Goal: Task Accomplishment & Management: Manage account settings

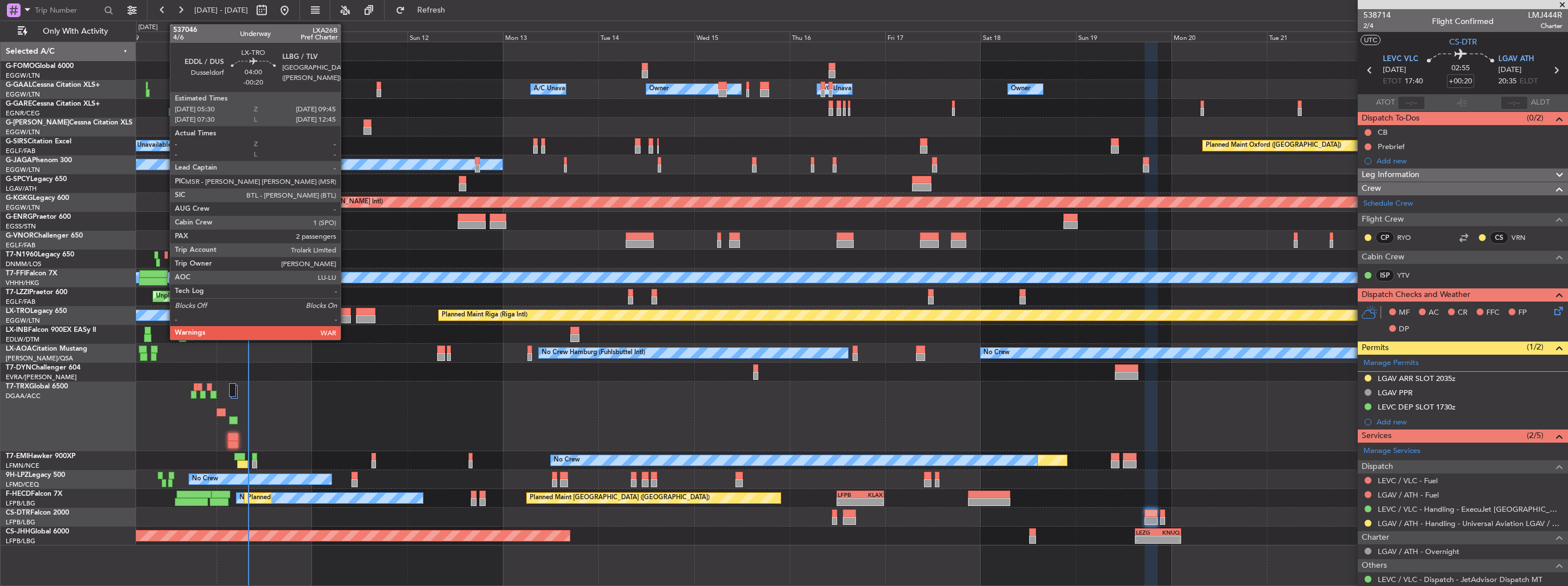
click at [346, 315] on div at bounding box center [342, 319] width 17 height 8
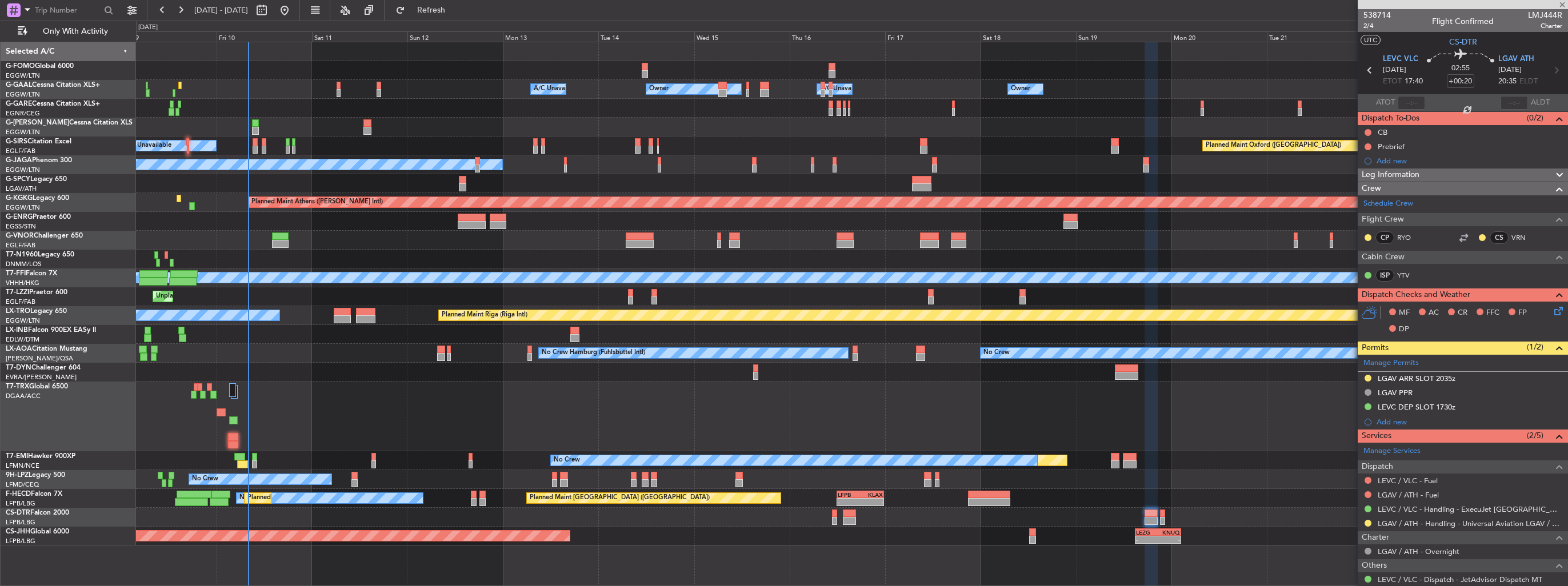
type input "-00:20"
type input "2"
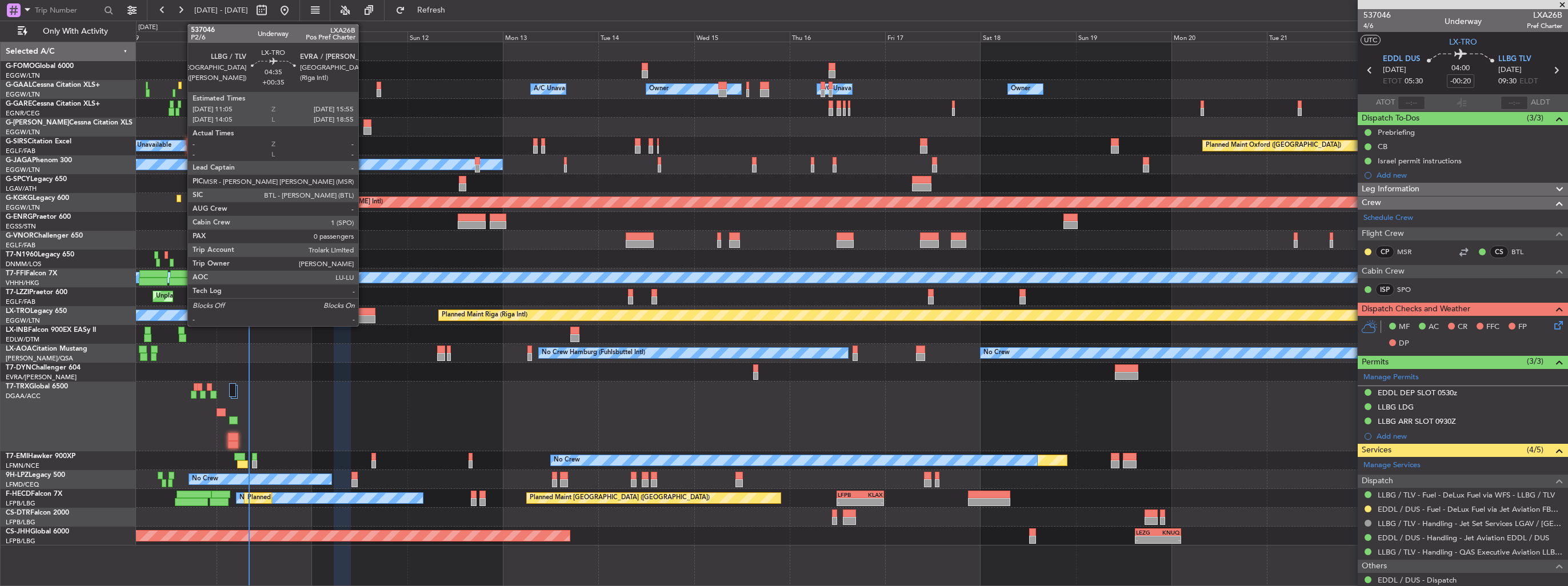
click at [363, 318] on div at bounding box center [366, 319] width 19 height 8
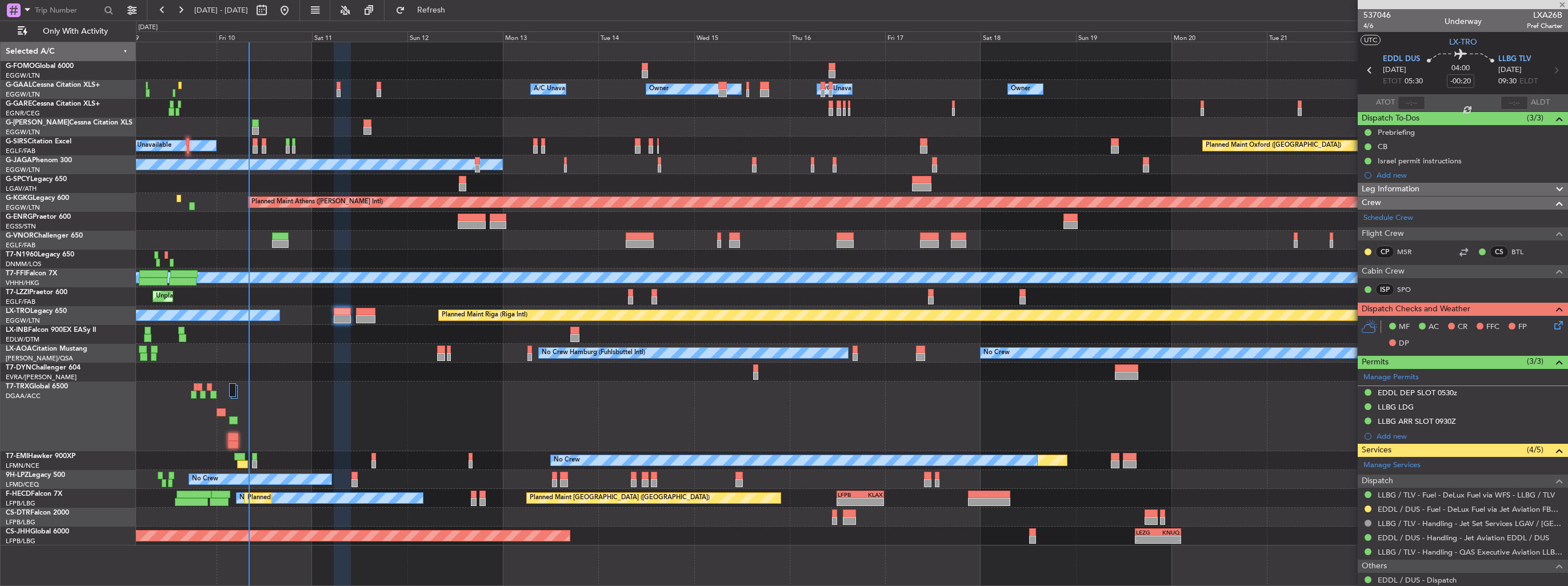
type input "+00:35"
type input "0"
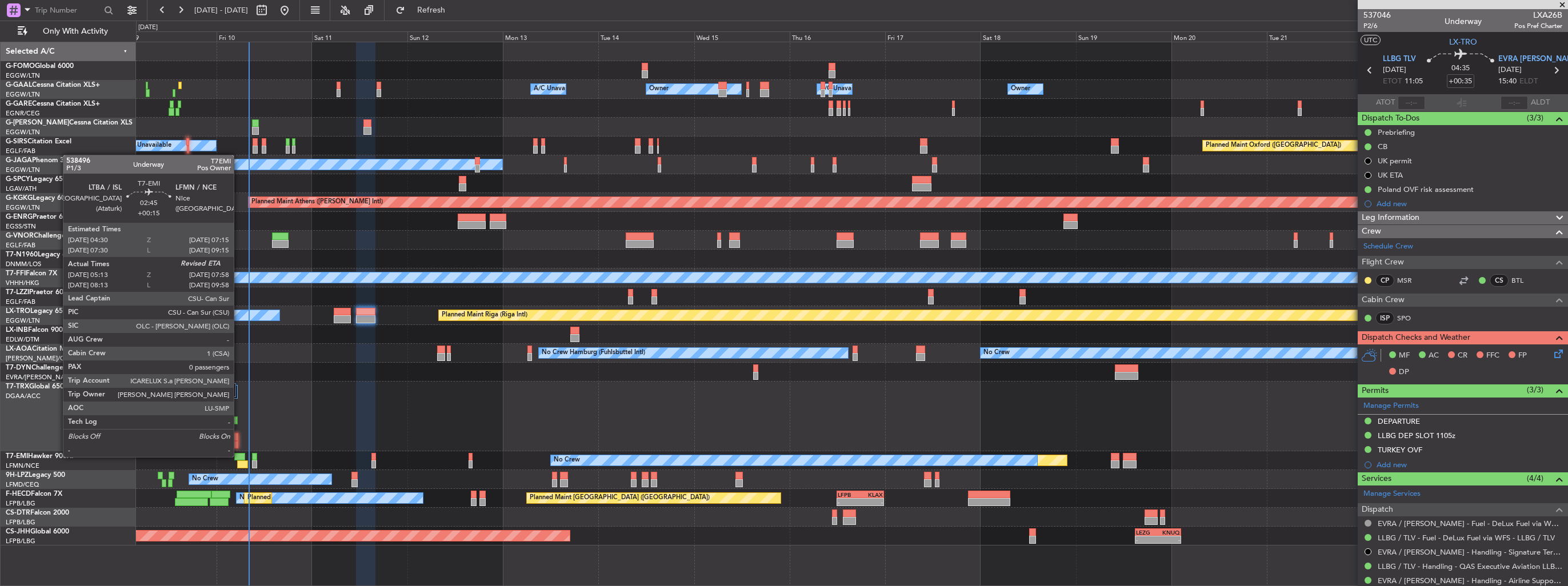
click at [239, 456] on div at bounding box center [240, 456] width 12 height 8
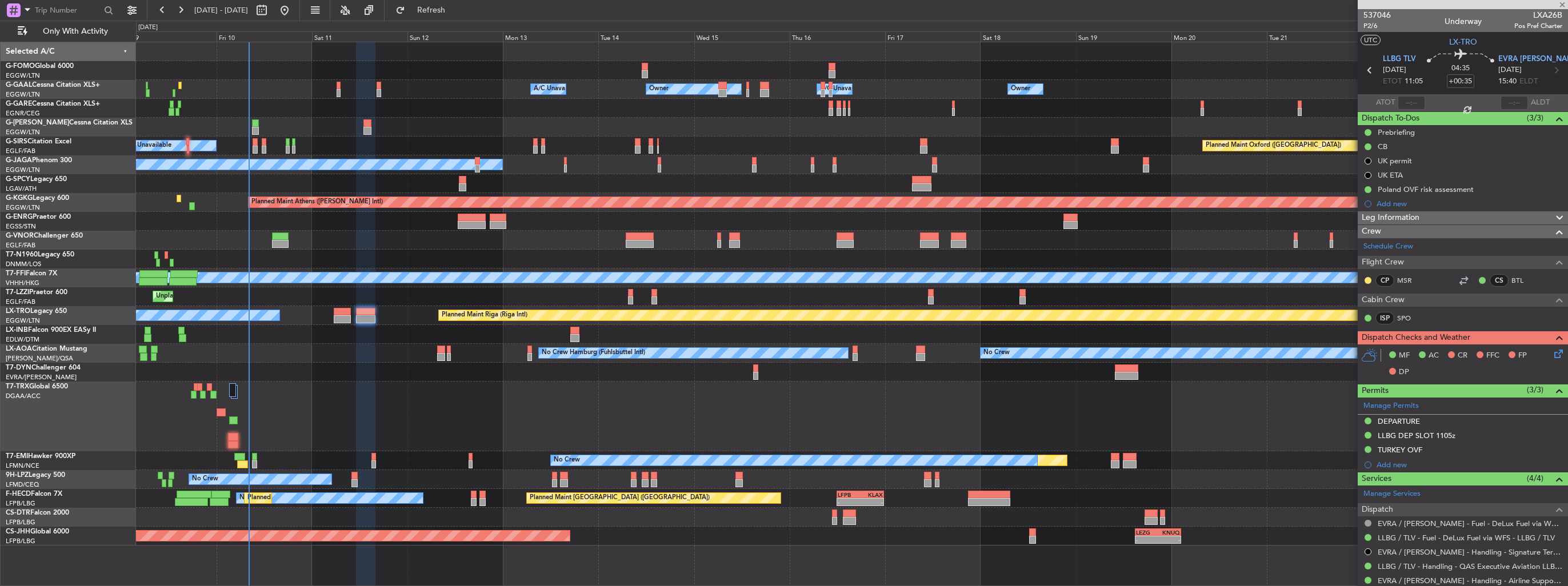
type input "+00:15"
type input "05:13"
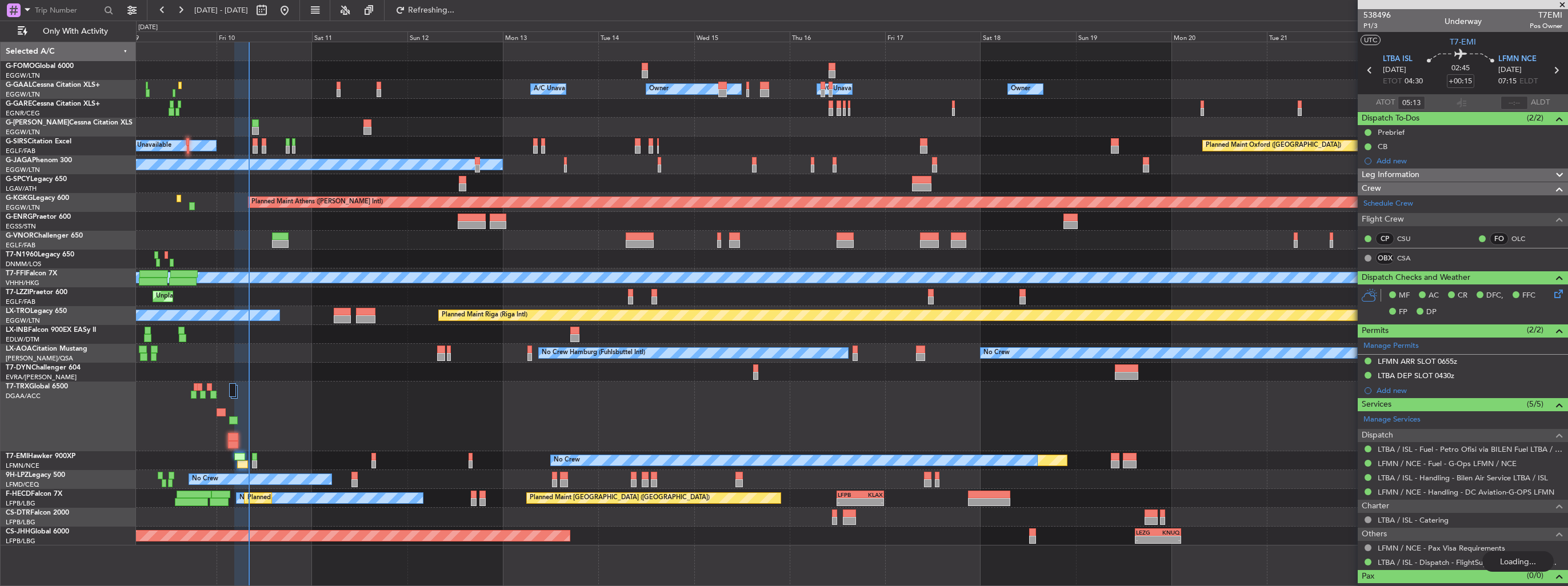
type input "07:56"
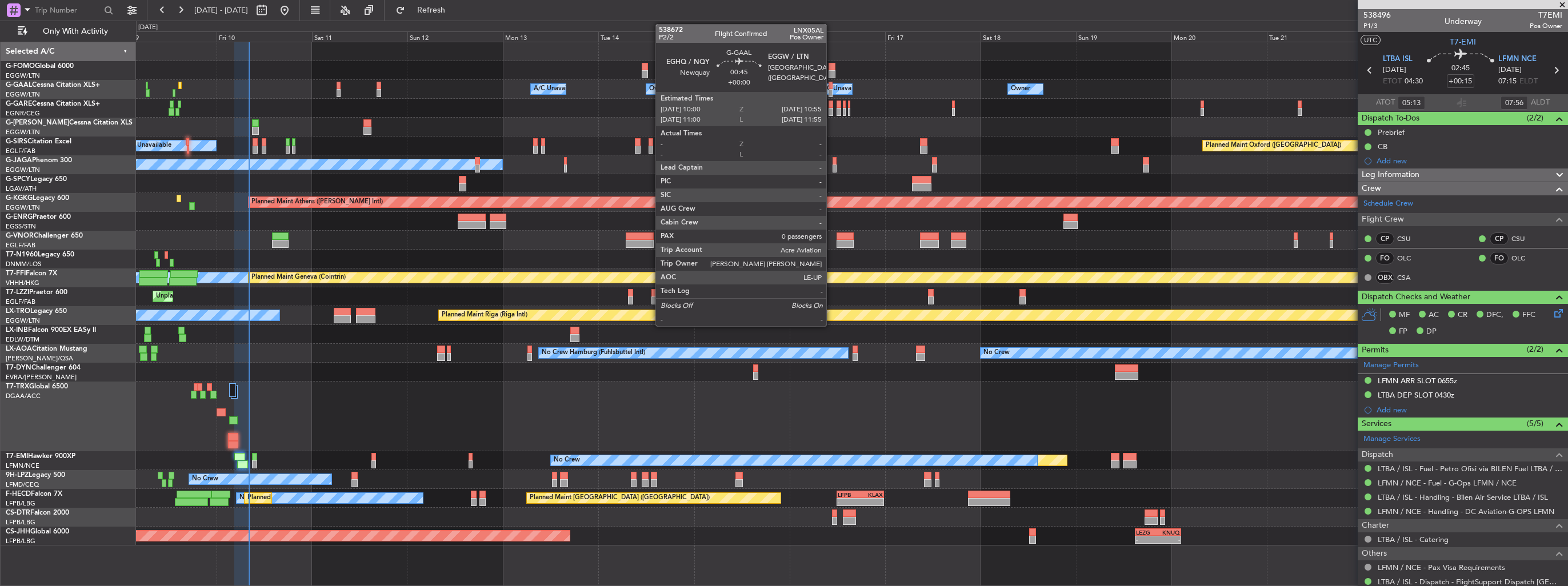
click at [831, 91] on div at bounding box center [830, 92] width 4 height 8
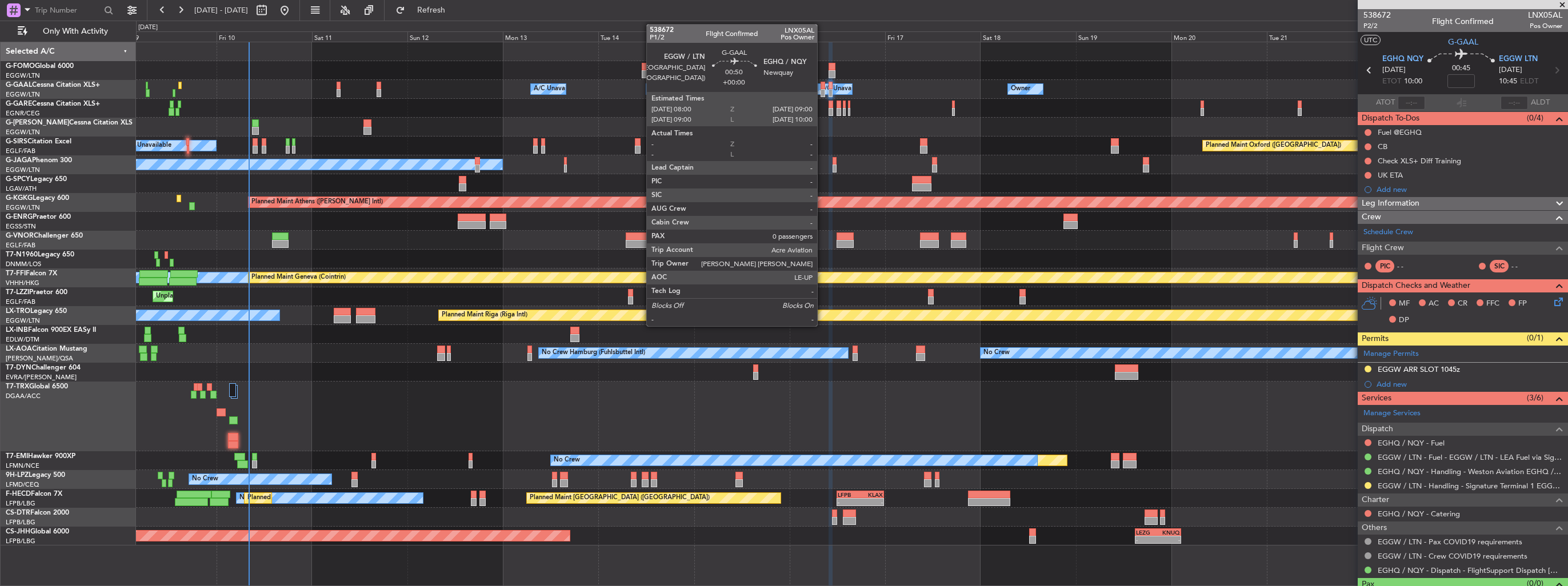
click at [822, 91] on div at bounding box center [822, 92] width 4 height 8
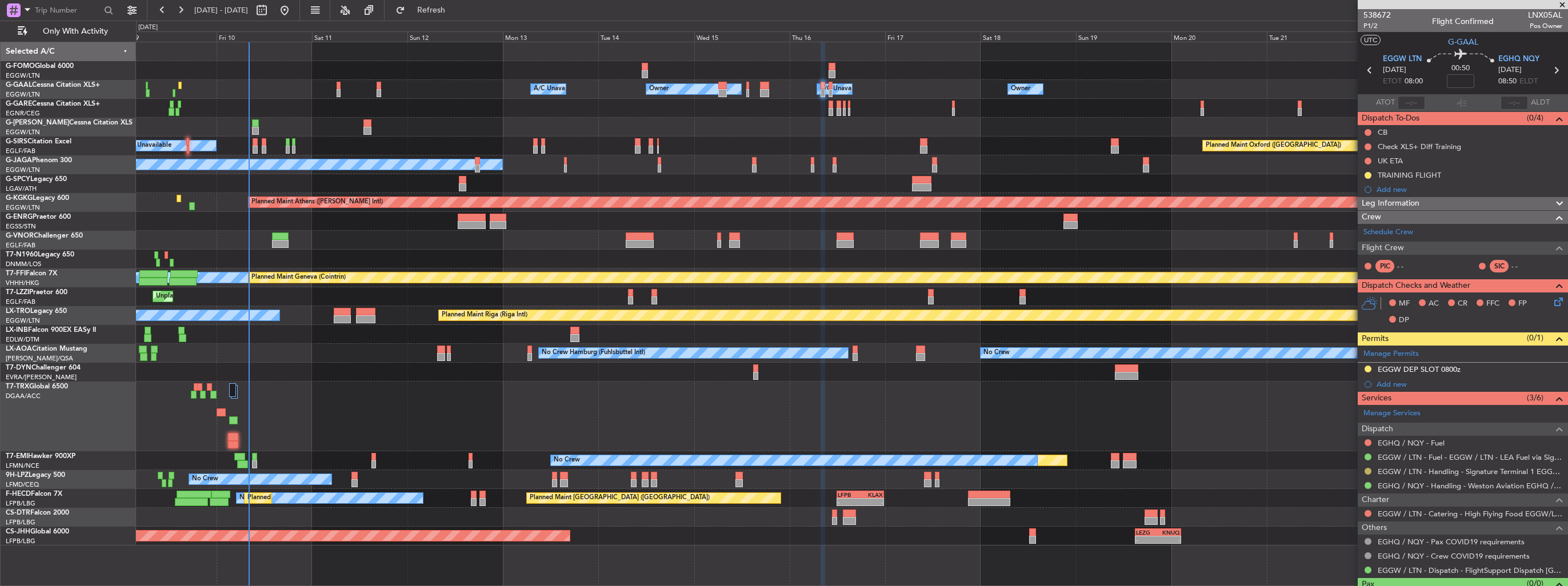
click at [1367, 470] on button at bounding box center [1368, 471] width 7 height 7
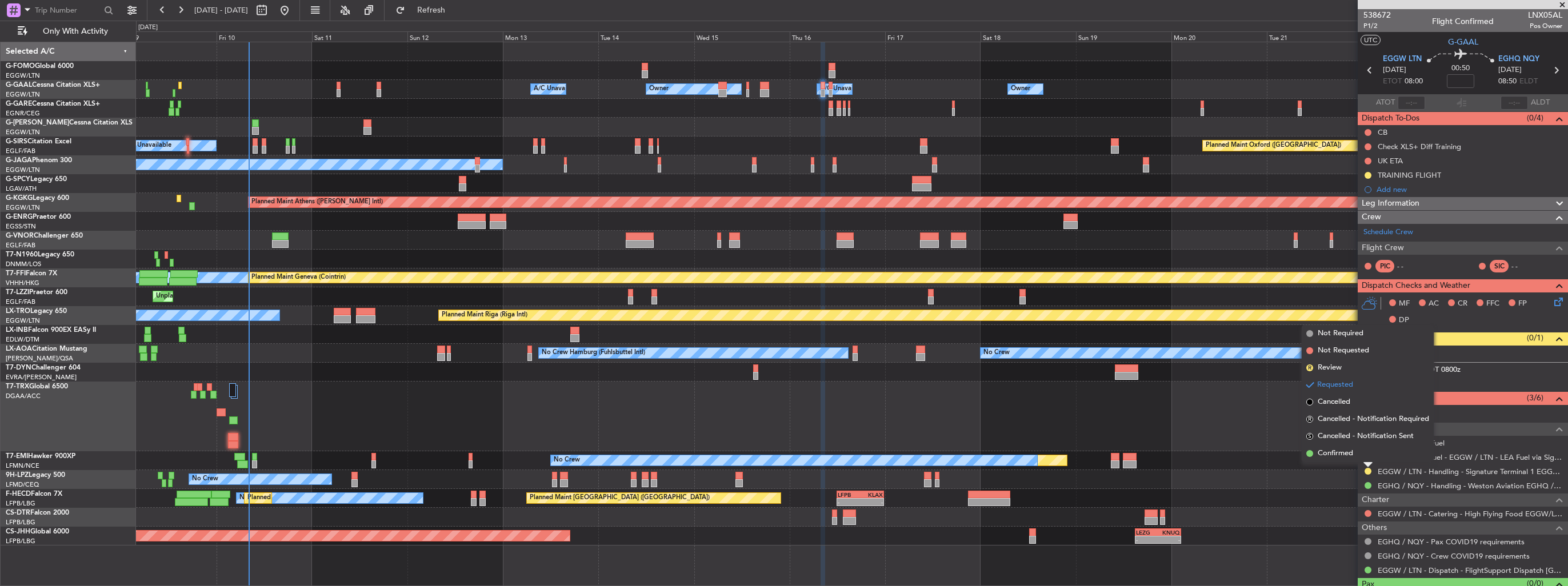
click at [1340, 453] on span "Confirmed" at bounding box center [1335, 453] width 35 height 12
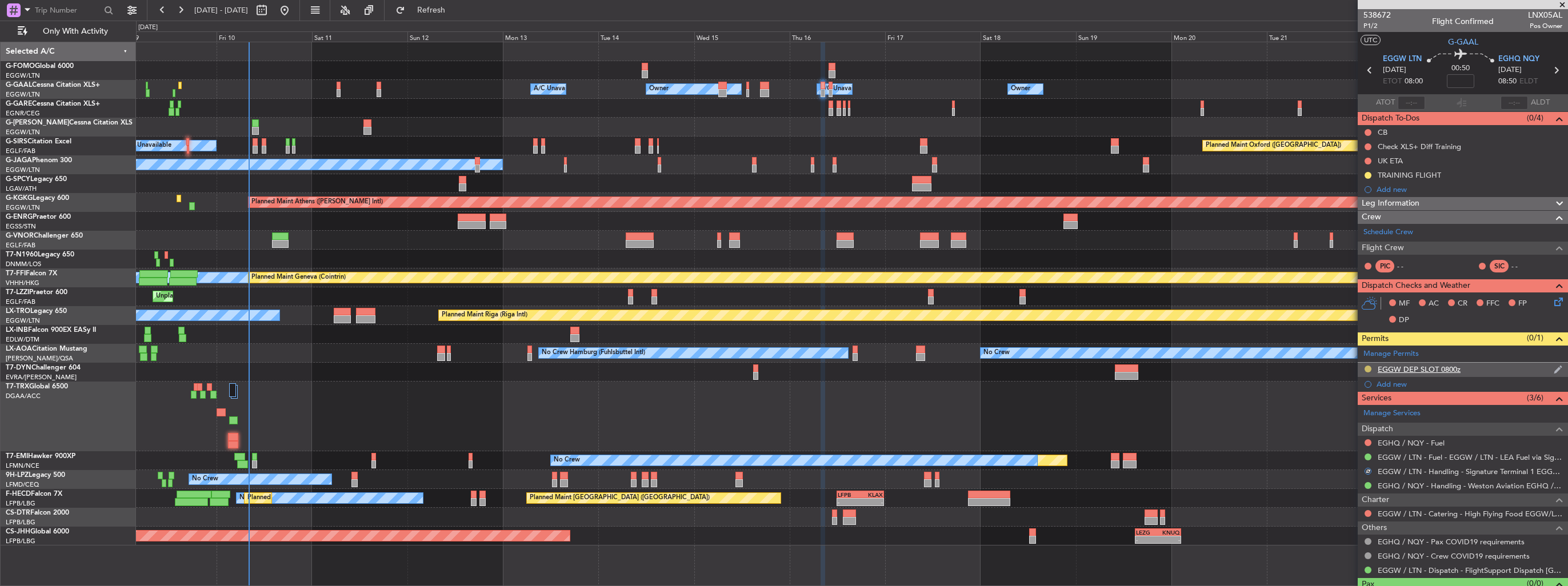
click at [1367, 369] on button at bounding box center [1368, 369] width 7 height 7
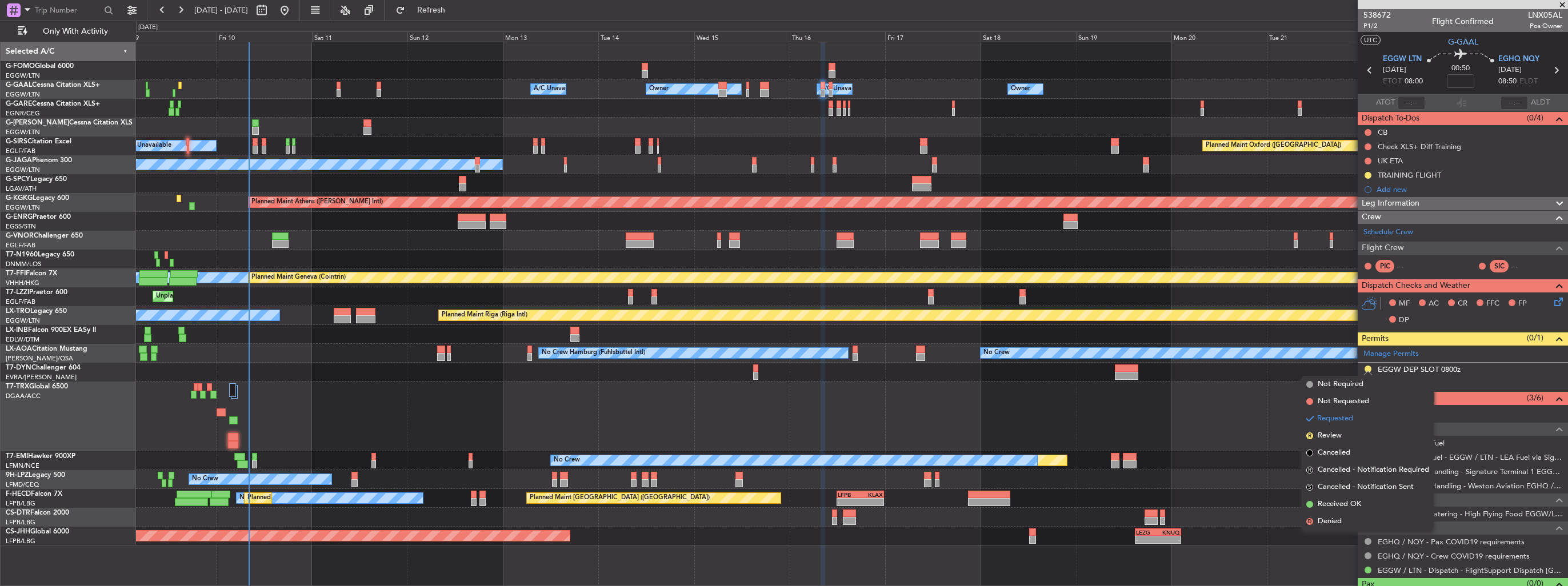
click at [1328, 509] on span "Received OK" at bounding box center [1339, 504] width 43 height 12
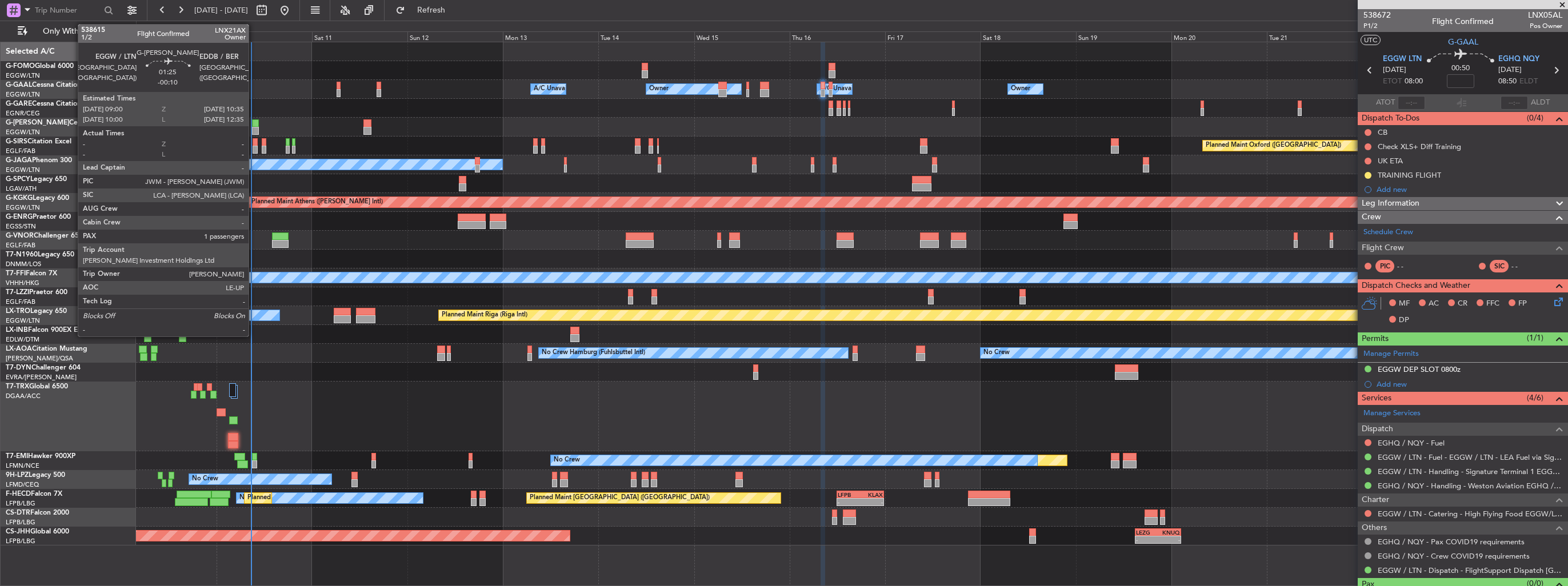
click at [254, 126] on div at bounding box center [255, 123] width 7 height 8
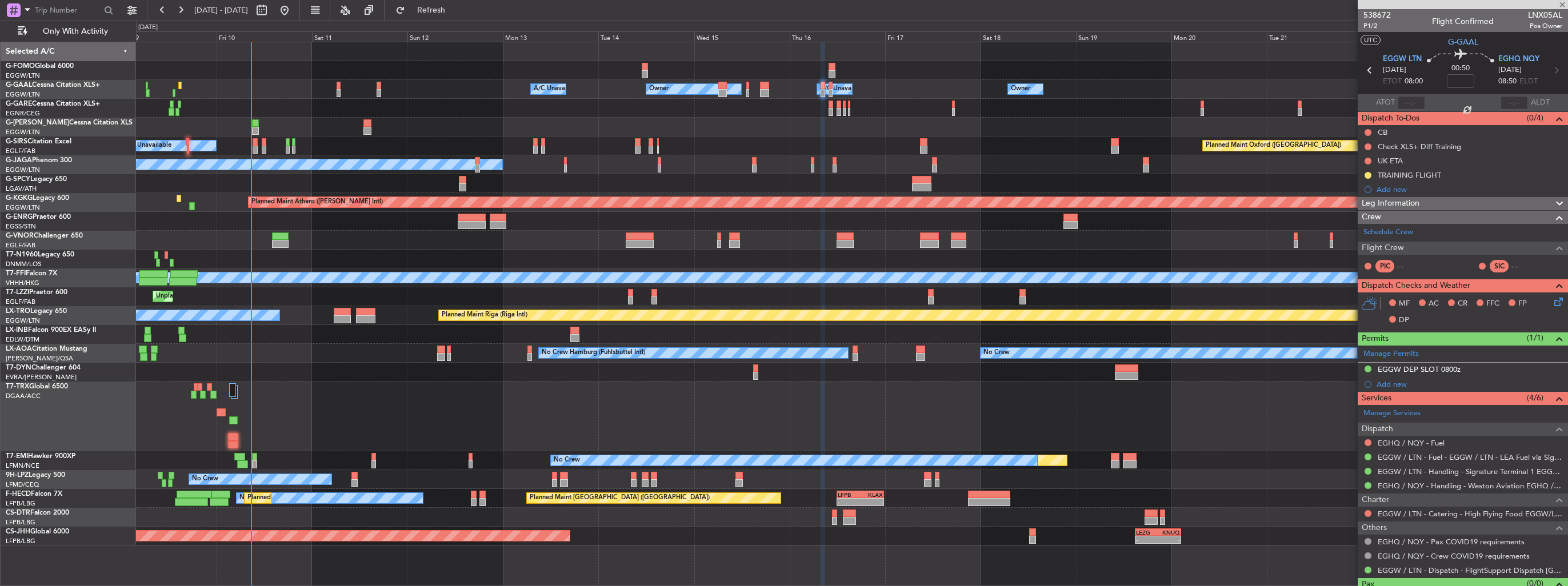
type input "-00:10"
type input "1"
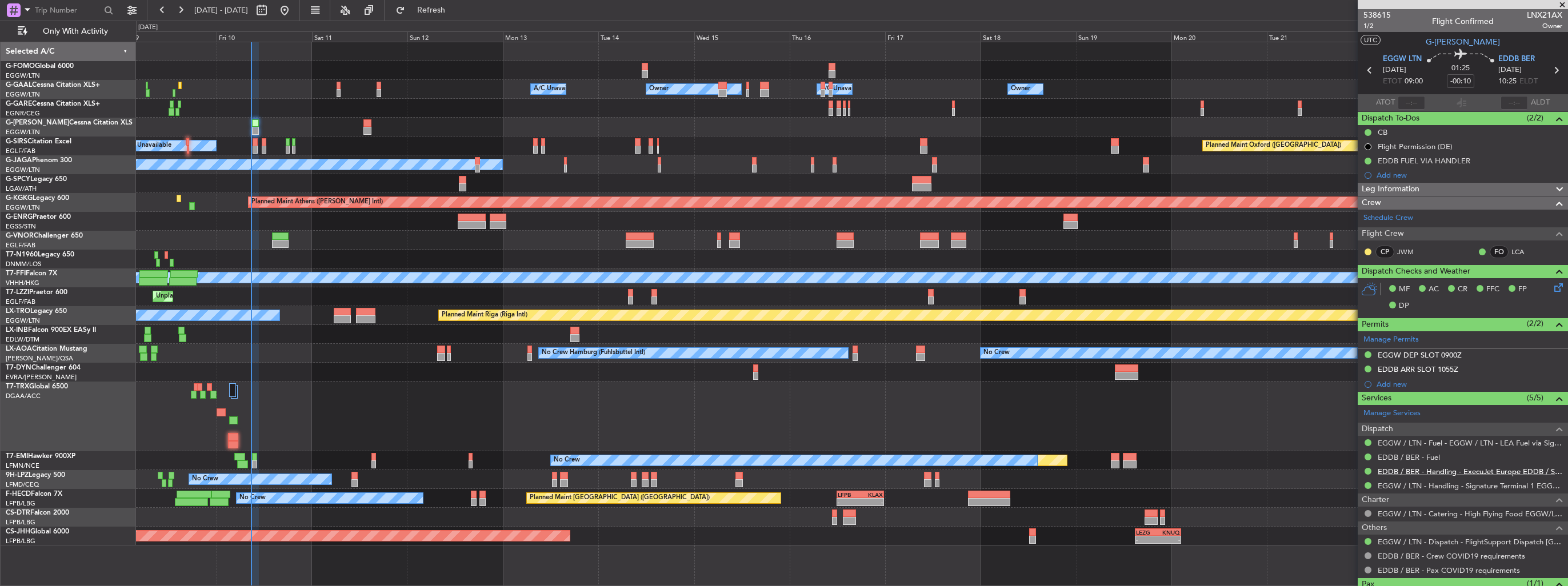
click at [1429, 473] on link "EDDB / BER - Handling - ExecuJet Europe EDDB / SXF" at bounding box center [1469, 472] width 184 height 10
click at [1554, 369] on img at bounding box center [1558, 369] width 9 height 10
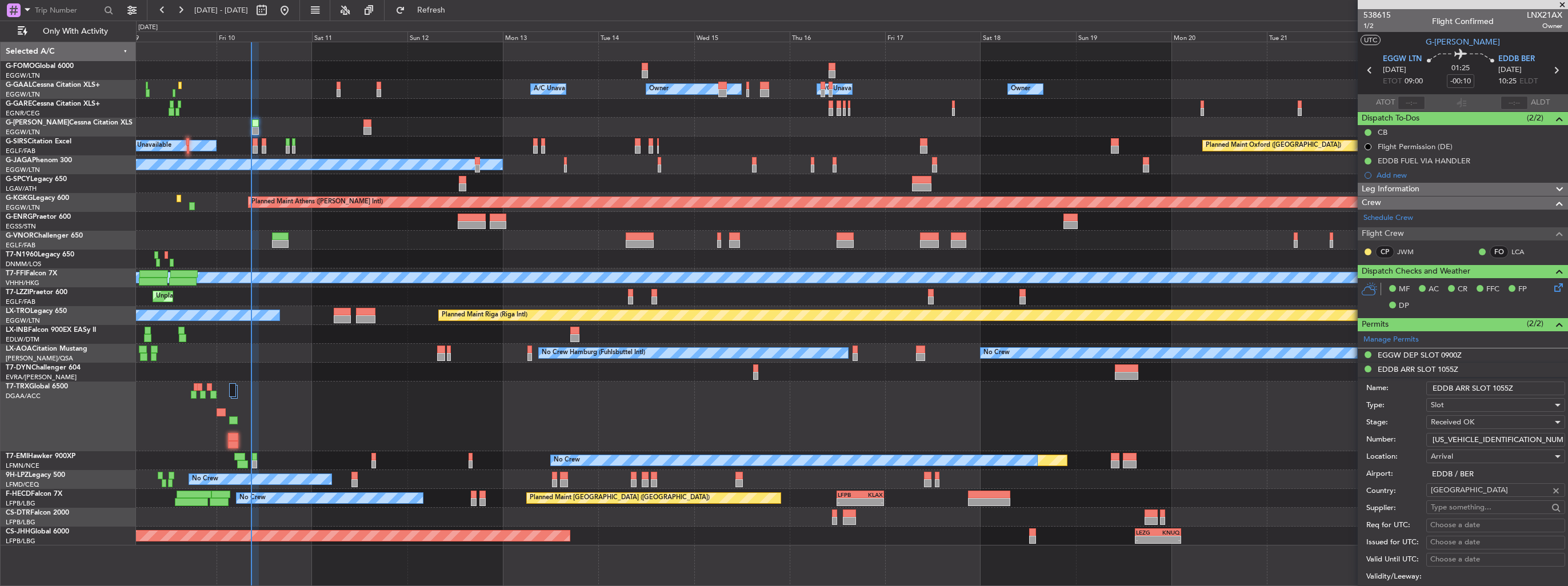
drag, startPoint x: 1524, startPoint y: 389, endPoint x: 1497, endPoint y: 388, distance: 27.0
click at [1497, 388] on input "EDDB ARR SLOT 1055Z" at bounding box center [1496, 388] width 139 height 14
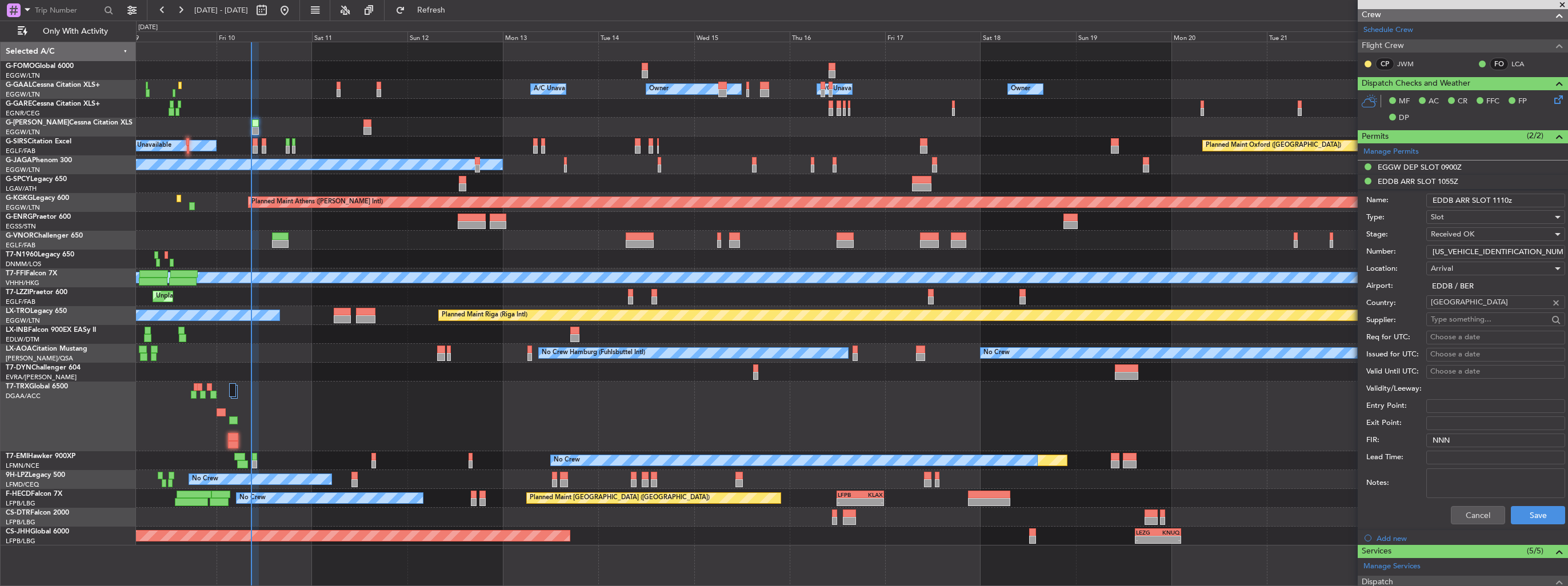
scroll to position [285, 0]
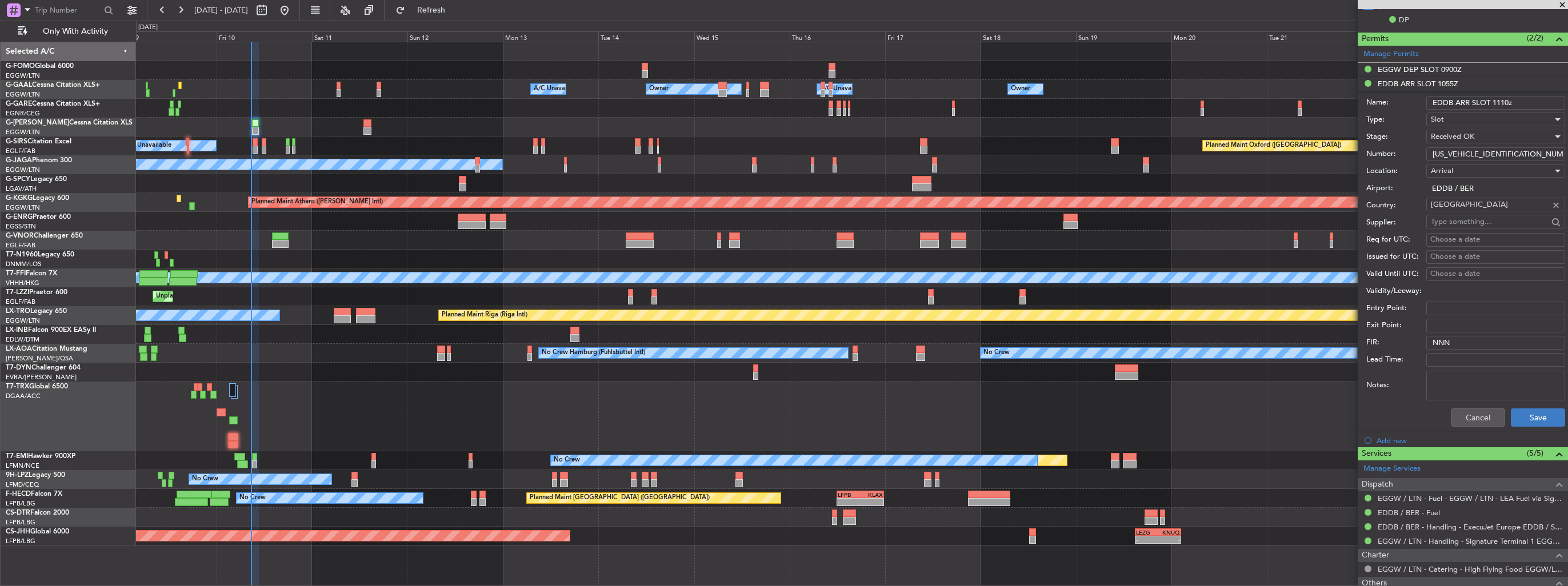
type input "EDDB ARR SLOT 1110z"
click at [1531, 419] on button "Save" at bounding box center [1538, 417] width 54 height 18
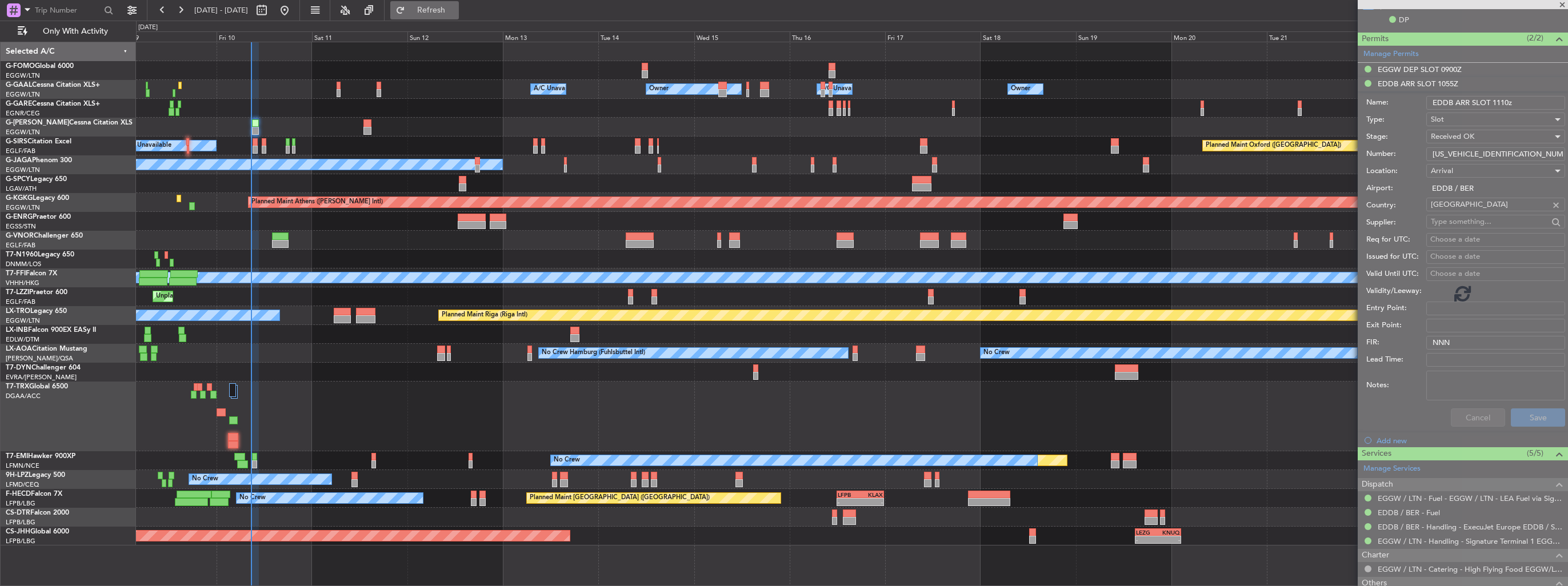
scroll to position [47, 0]
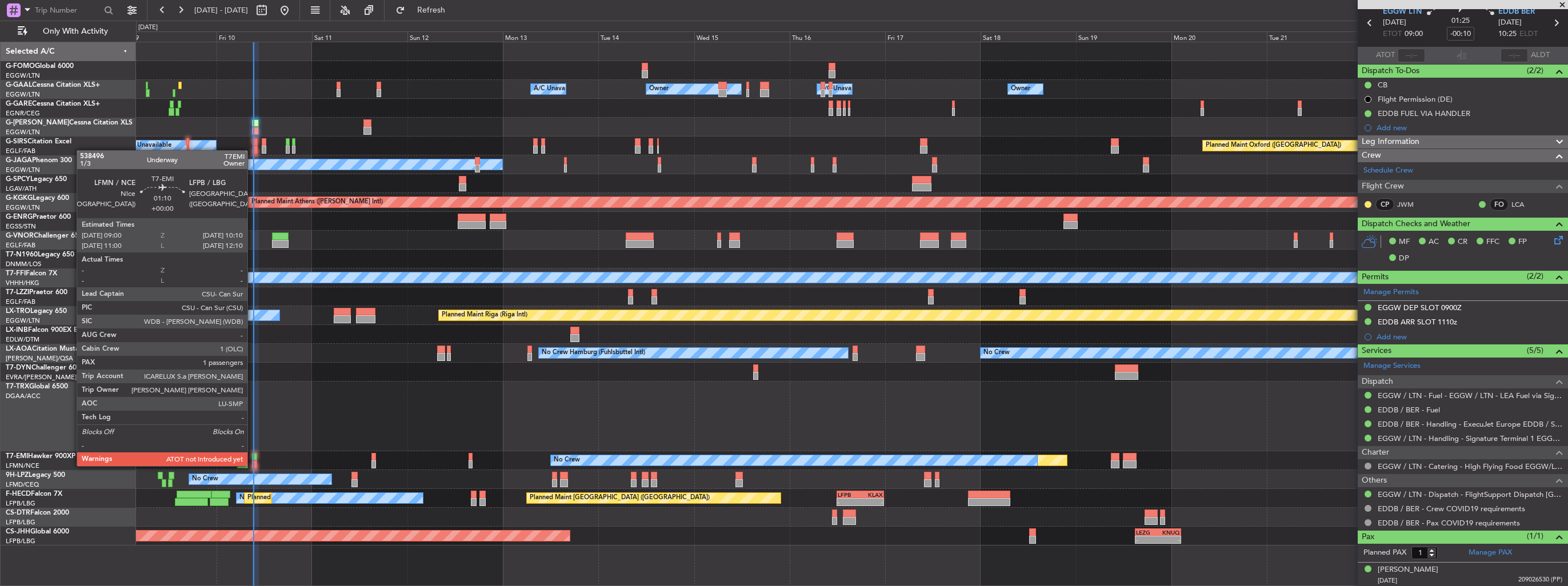
click at [253, 465] on div at bounding box center [254, 464] width 5 height 8
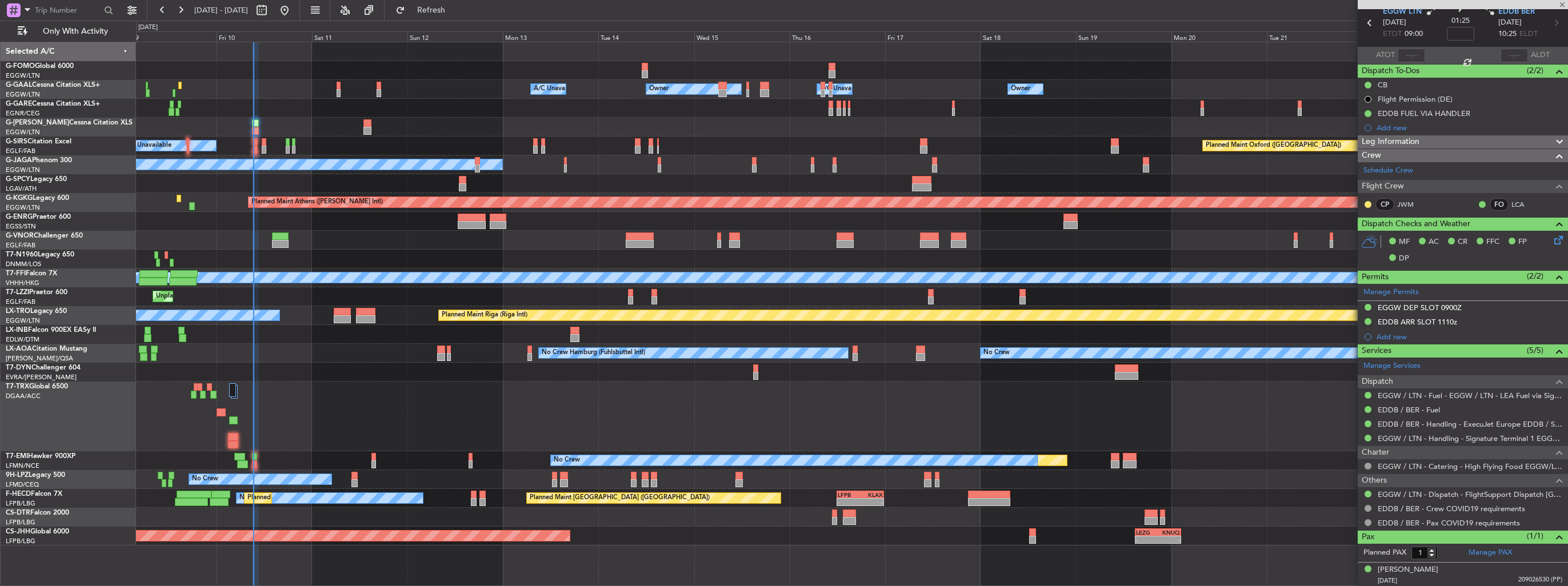
scroll to position [0, 0]
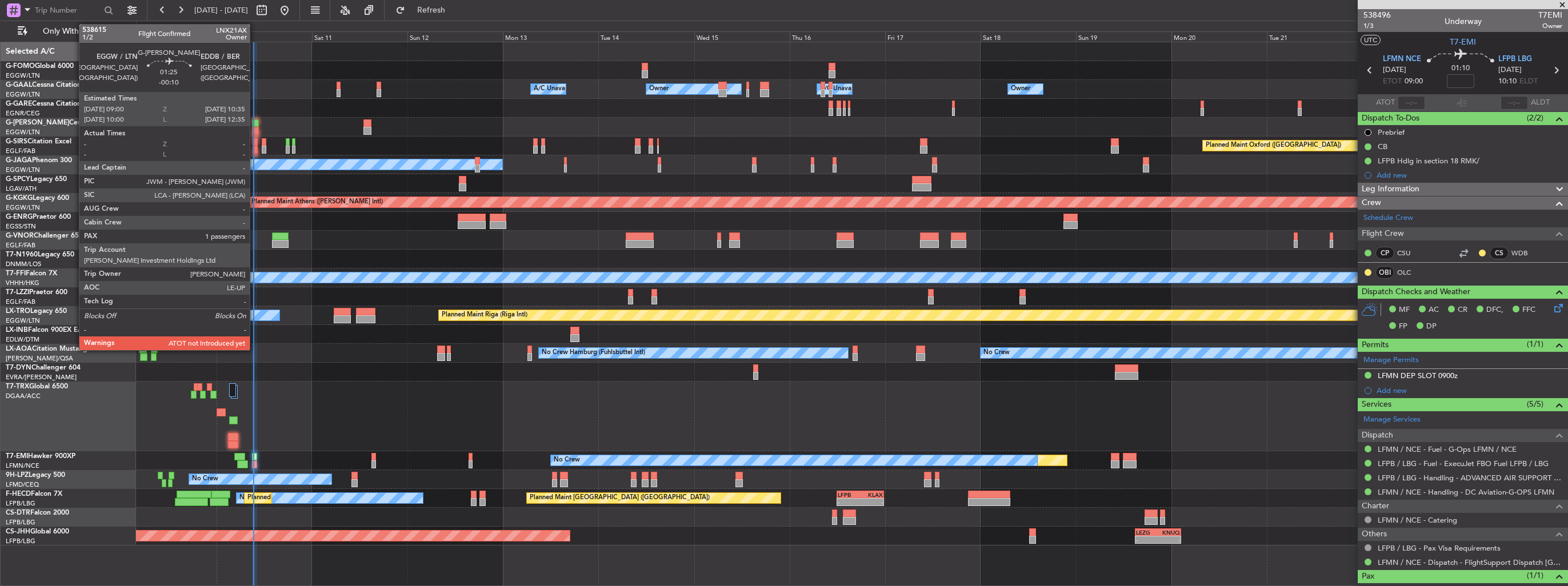
click at [255, 131] on div at bounding box center [255, 130] width 7 height 8
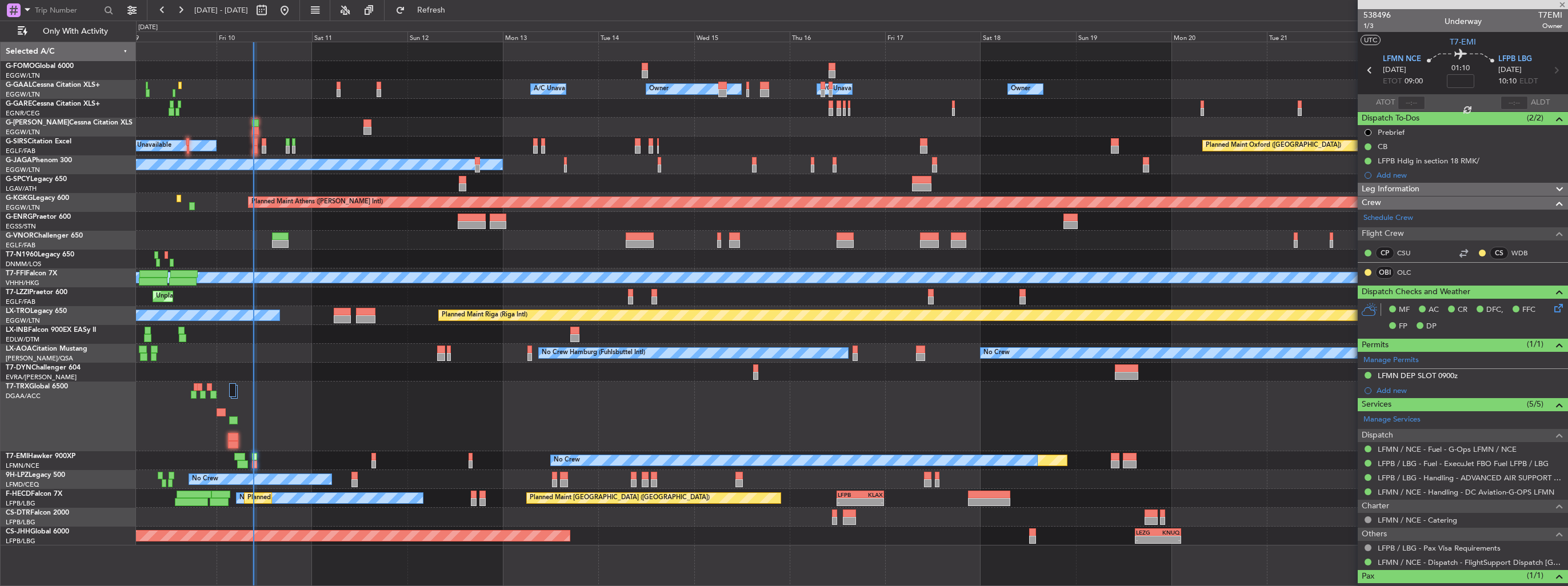
type input "-00:10"
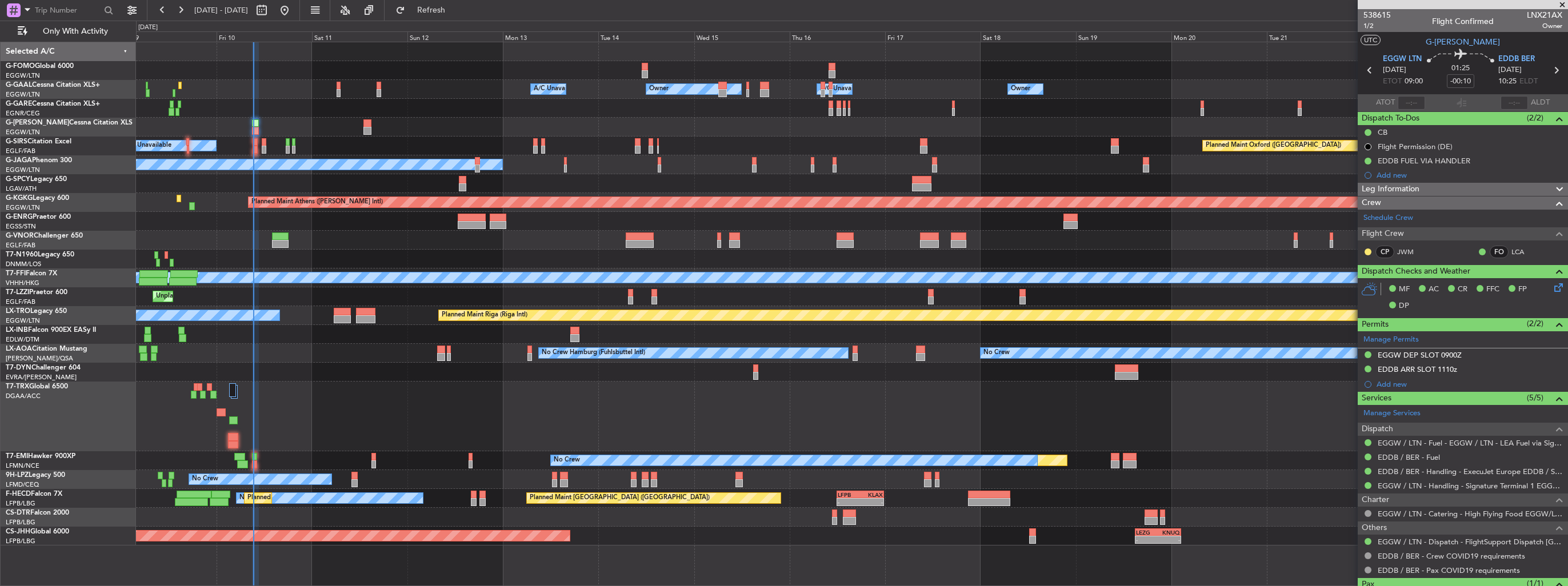
click at [1531, 13] on span "LNX21AX" at bounding box center [1544, 15] width 35 height 12
copy span "LNX21AX"
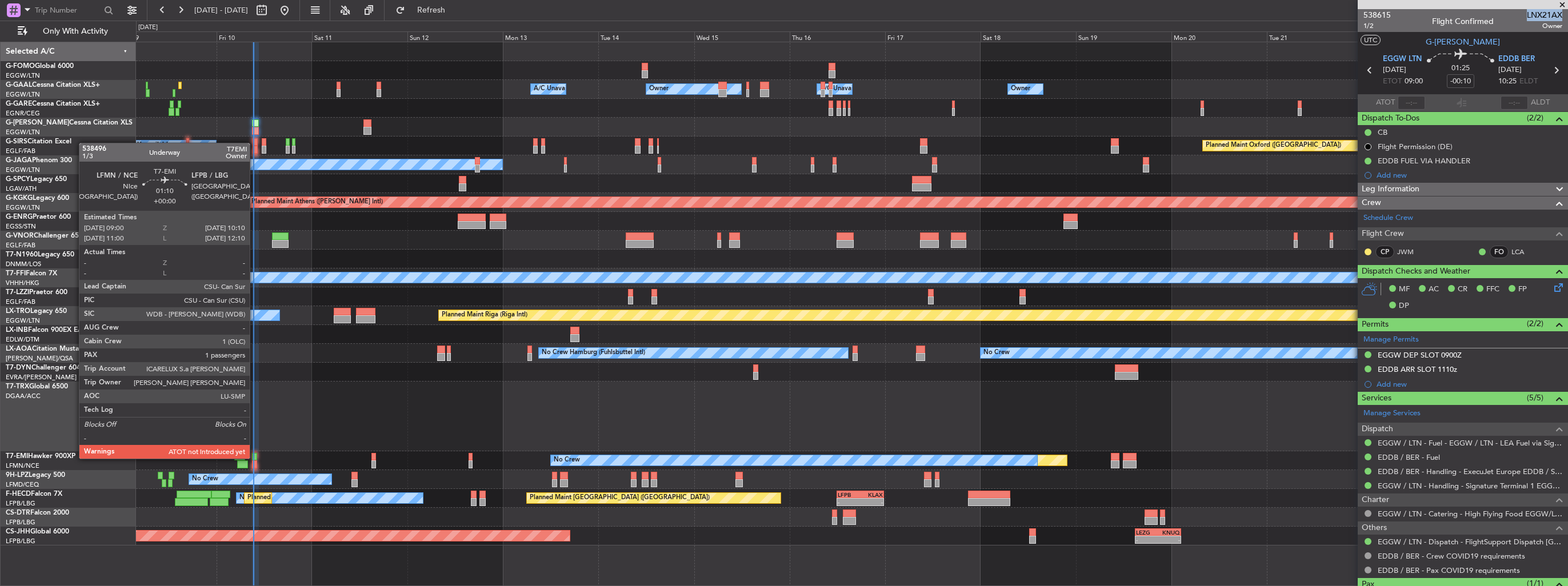
click at [255, 458] on div at bounding box center [254, 456] width 5 height 8
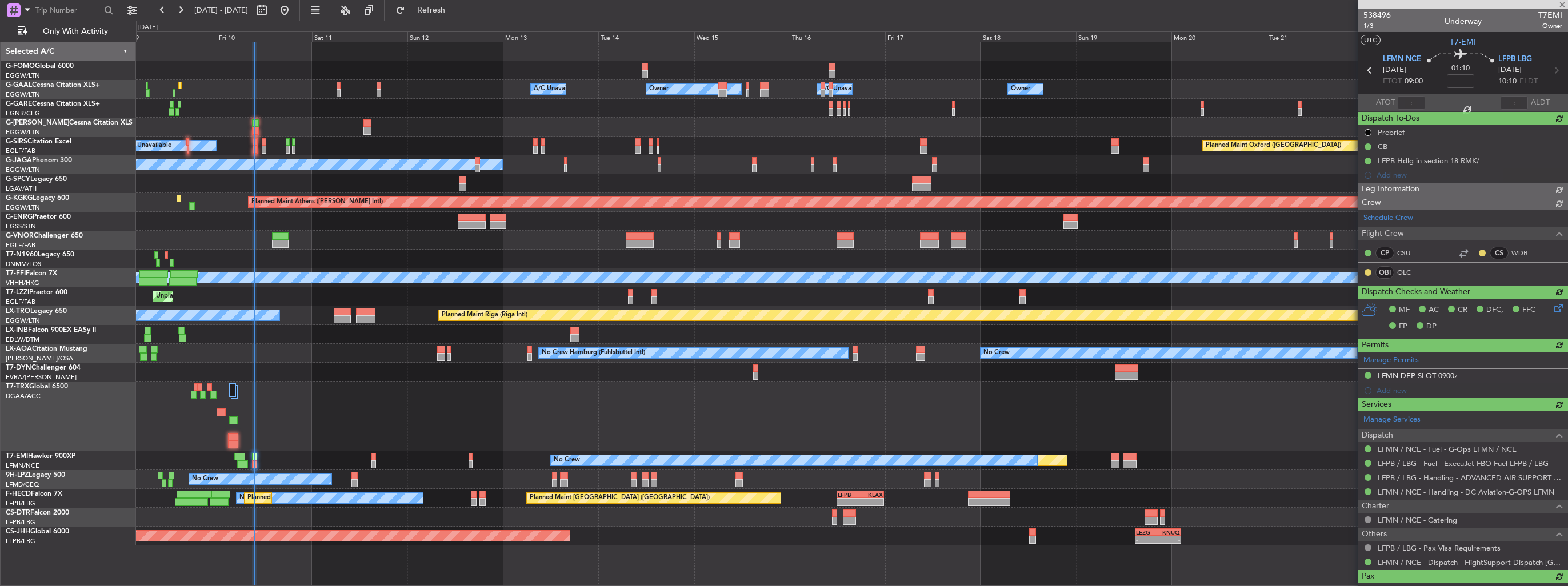
type input "09:13"
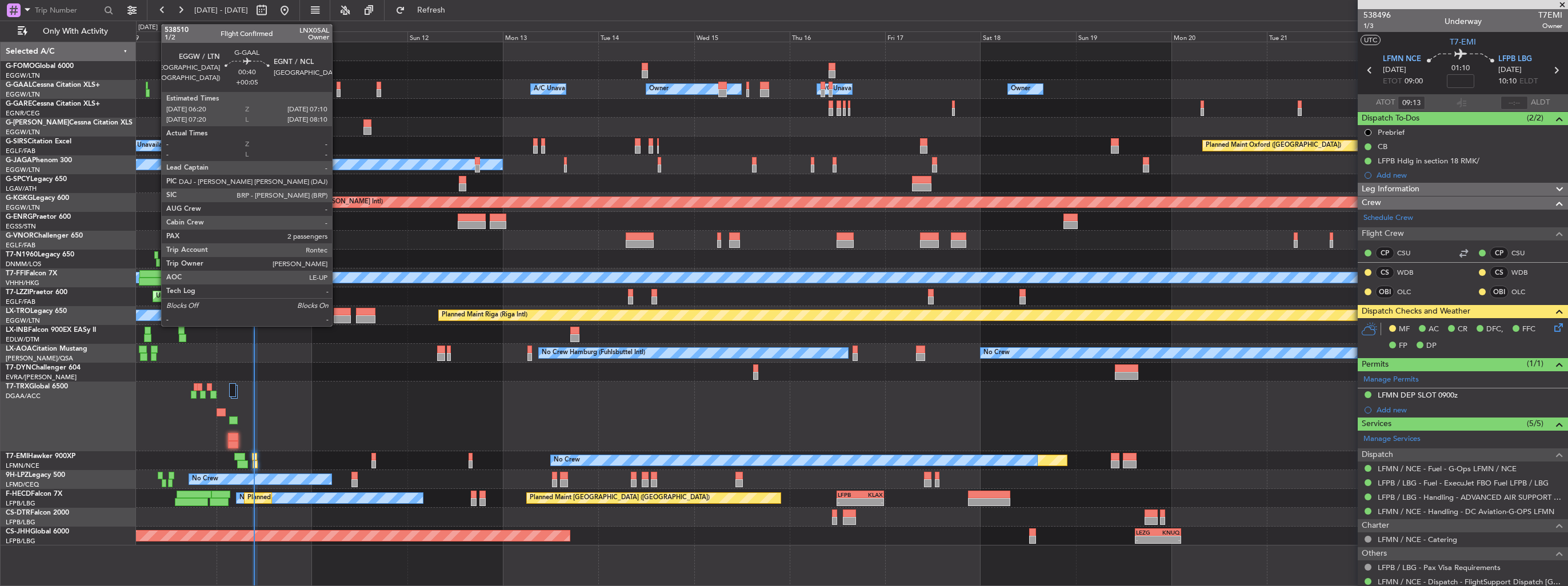
click at [337, 89] on div at bounding box center [338, 92] width 4 height 8
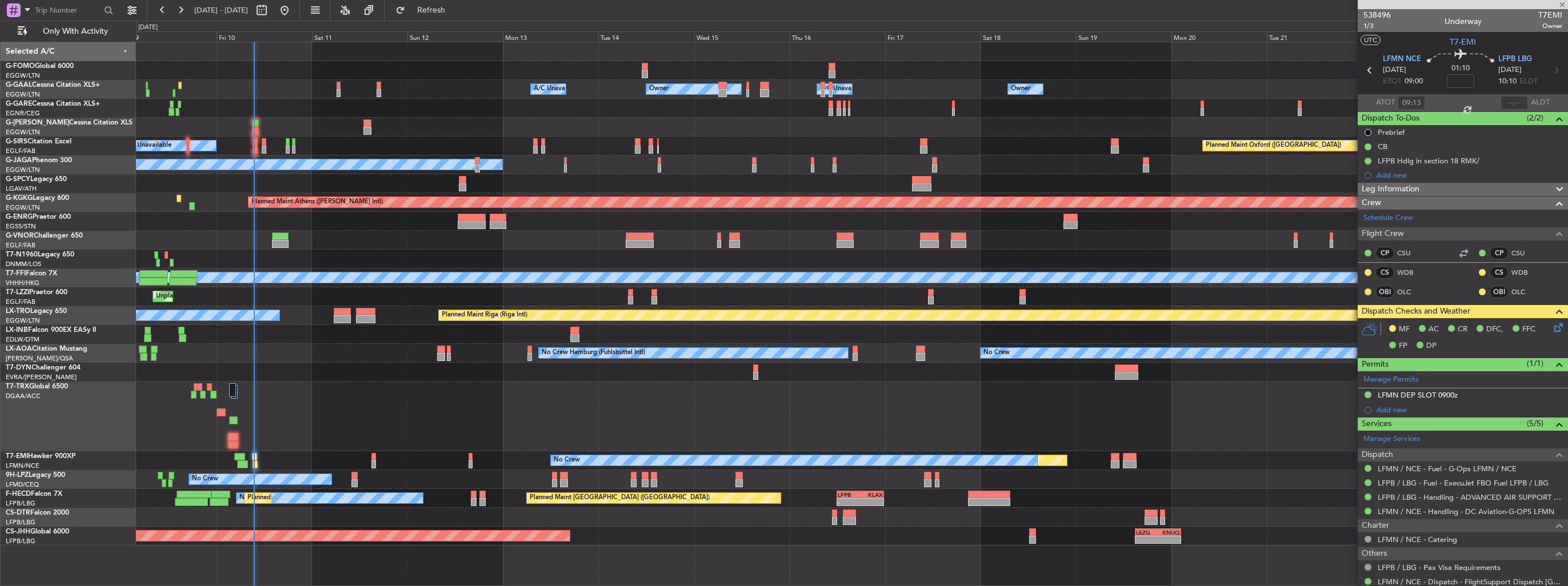
type input "+00:05"
type input "2"
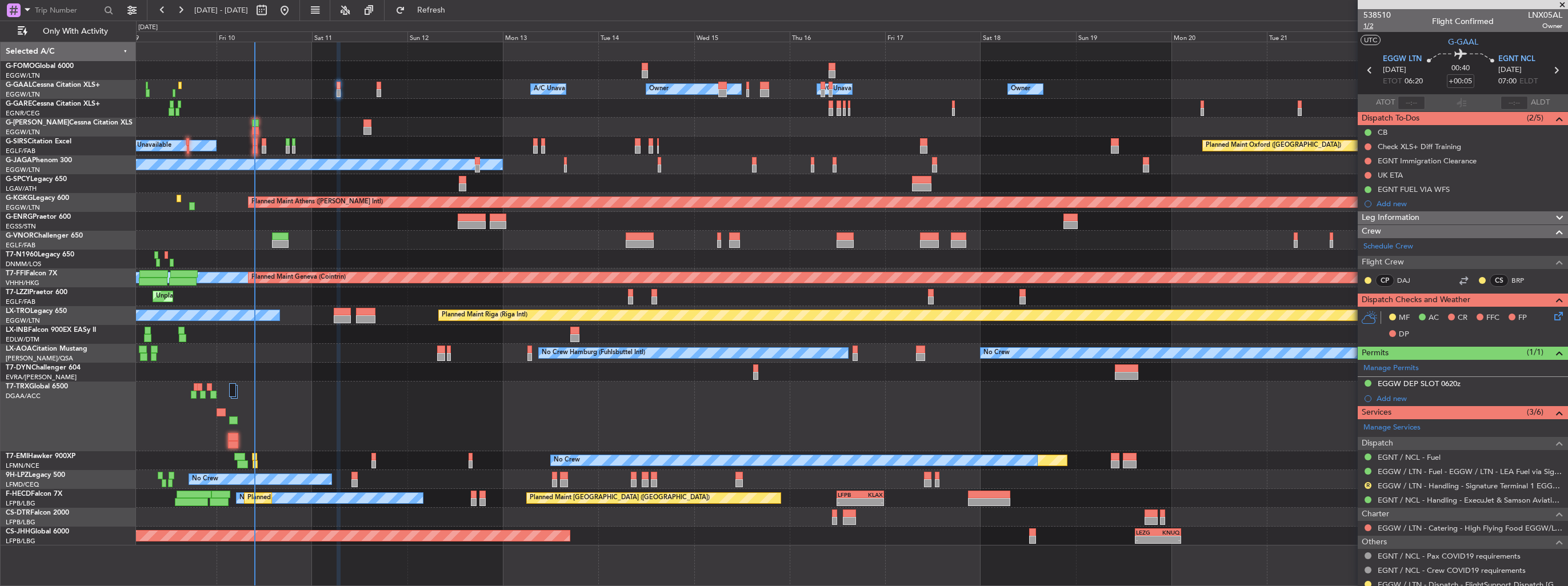
click at [1374, 24] on span "1/2" at bounding box center [1377, 26] width 27 height 10
click at [1554, 316] on icon at bounding box center [1556, 314] width 9 height 9
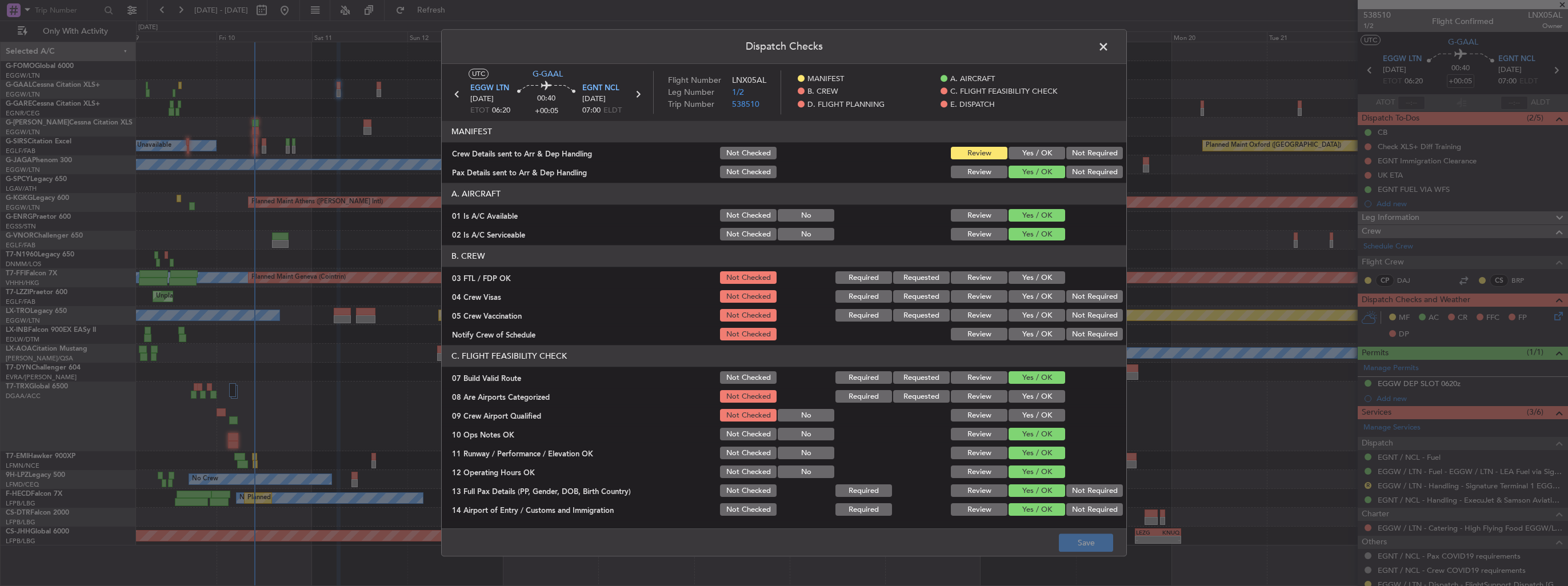
click at [1040, 153] on button "Yes / OK" at bounding box center [1037, 153] width 57 height 13
click at [1110, 546] on button "Save" at bounding box center [1086, 543] width 54 height 18
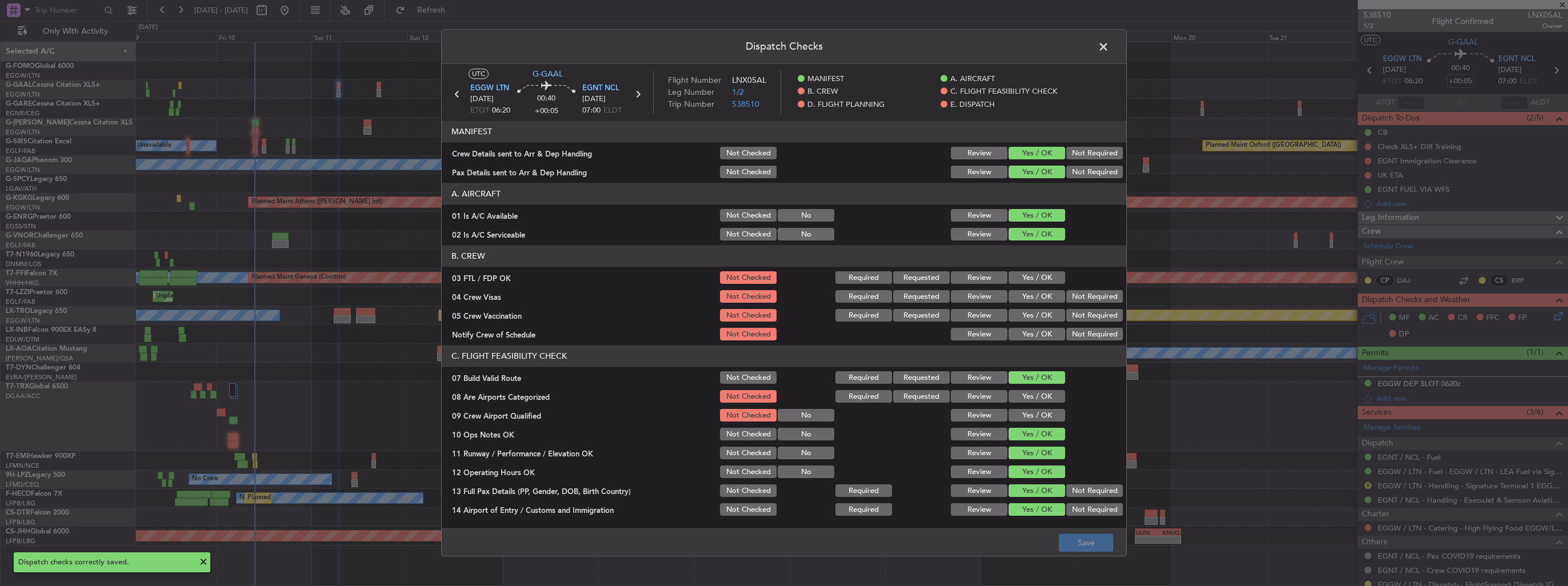
click at [1093, 49] on header "Dispatch Checks" at bounding box center [784, 47] width 685 height 34
click at [1109, 49] on span at bounding box center [1109, 50] width 0 height 23
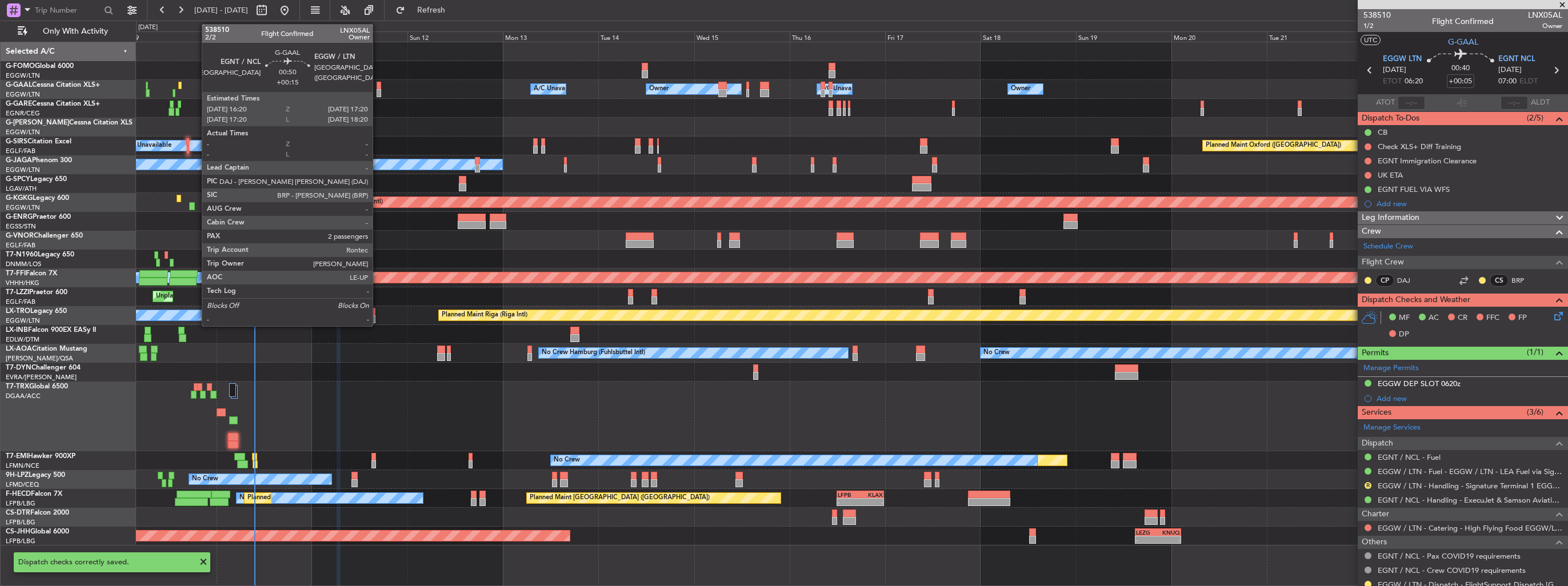
click at [378, 88] on div at bounding box center [379, 85] width 4 height 8
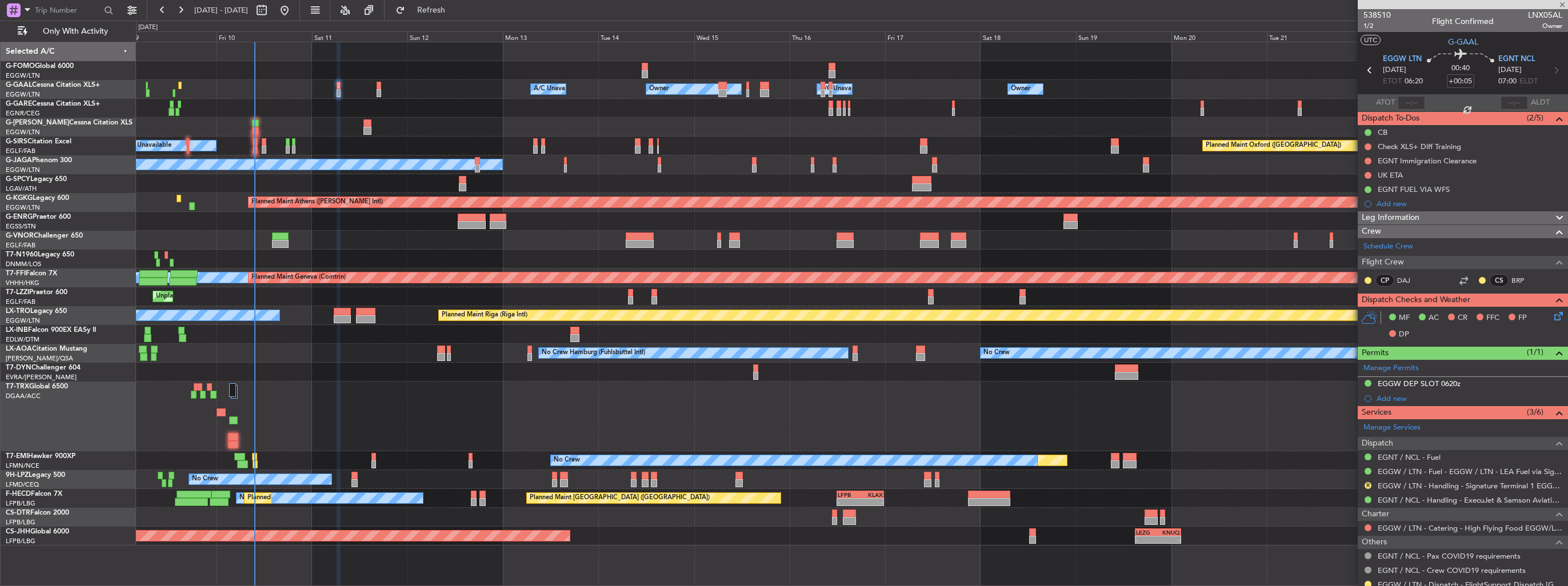
type input "+00:15"
click at [1552, 319] on icon at bounding box center [1556, 314] width 9 height 9
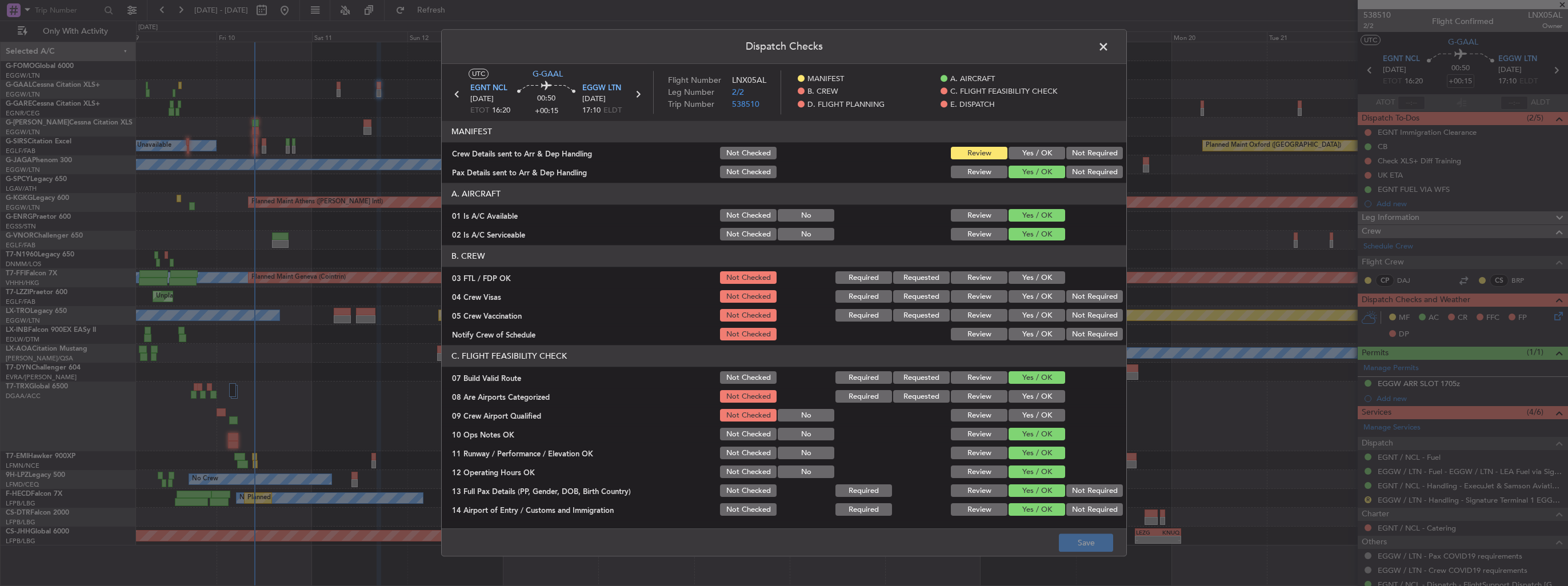
click at [1045, 152] on button "Yes / OK" at bounding box center [1037, 153] width 57 height 13
click at [1087, 543] on button "Save" at bounding box center [1086, 543] width 54 height 18
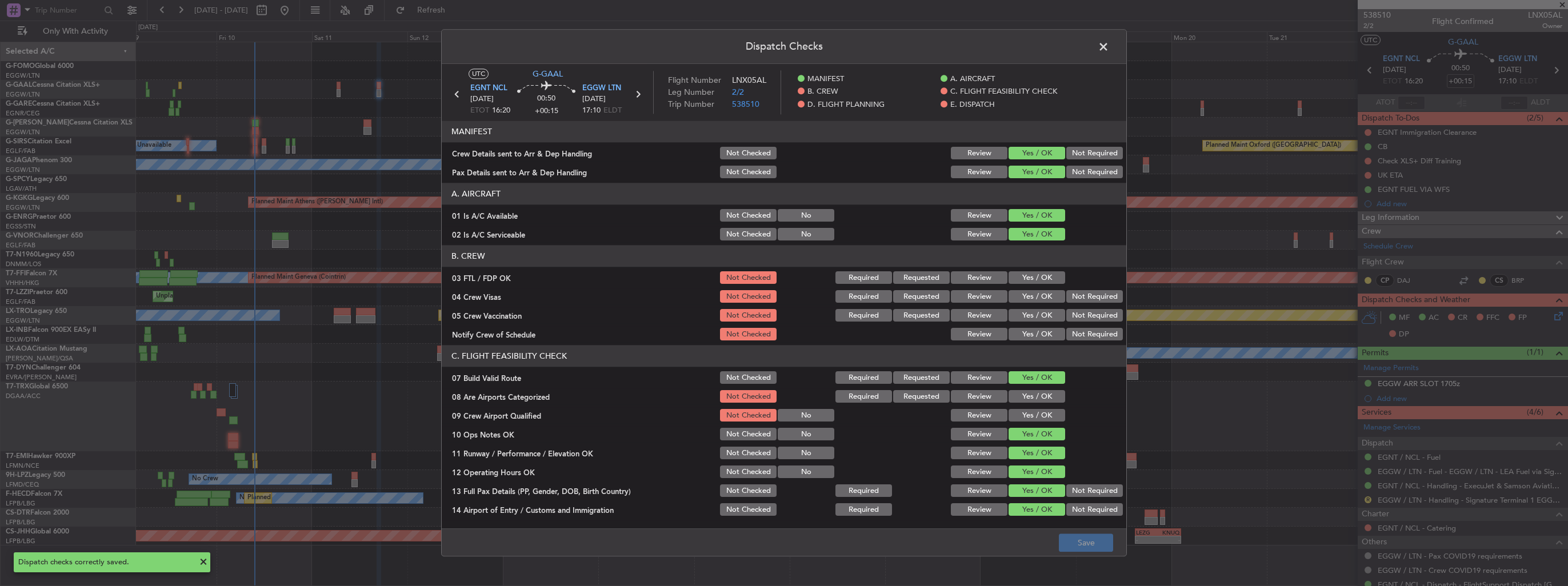
click at [1109, 47] on span at bounding box center [1109, 50] width 0 height 23
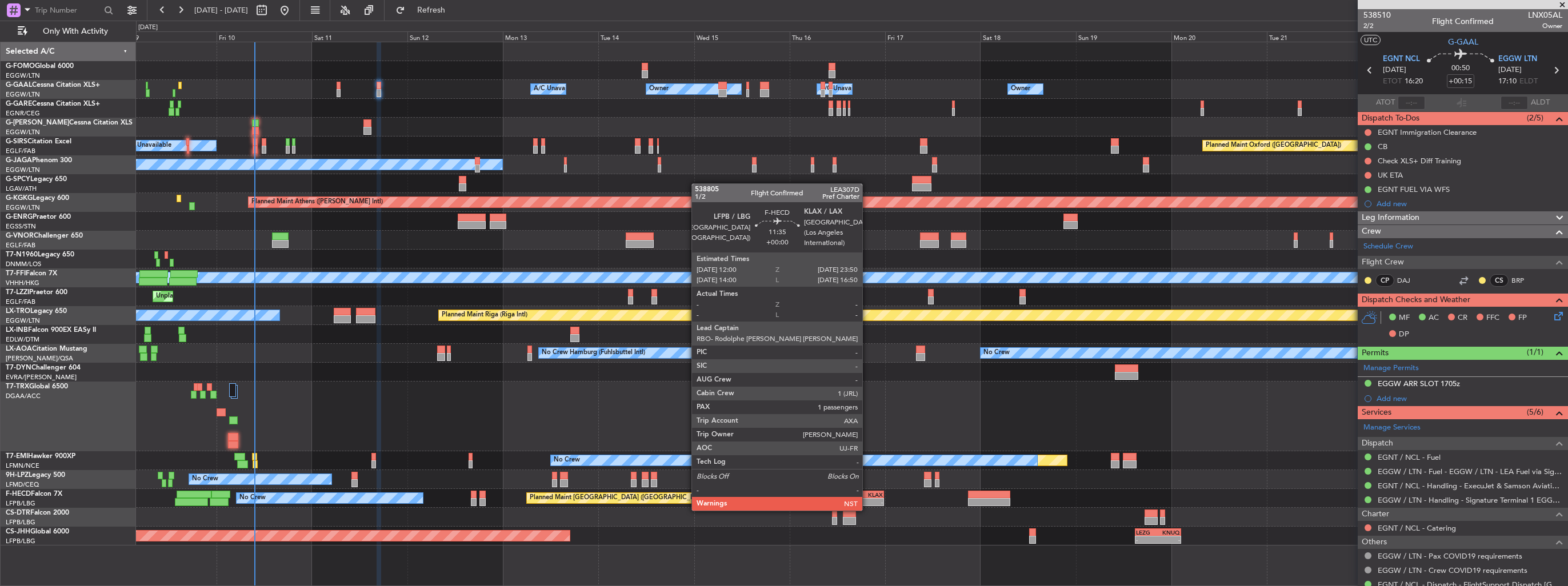
click at [867, 499] on div "-" at bounding box center [871, 502] width 23 height 7
type input "1"
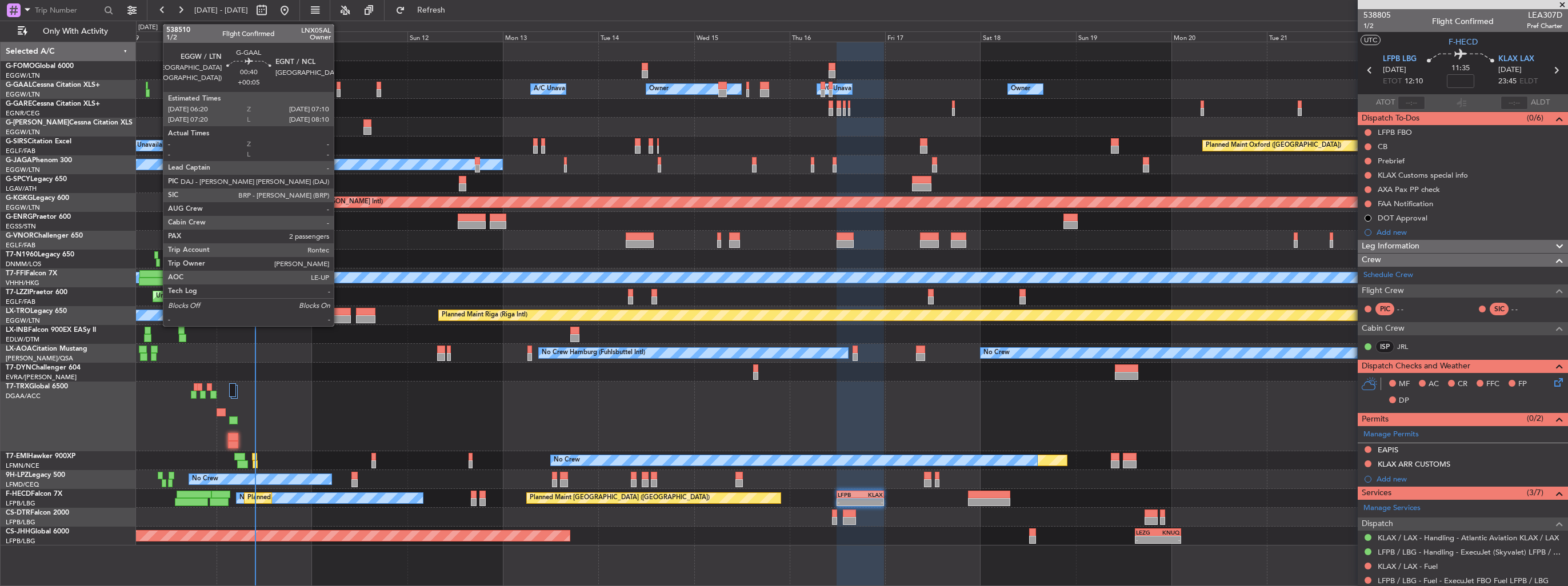
click at [339, 86] on div at bounding box center [338, 85] width 4 height 8
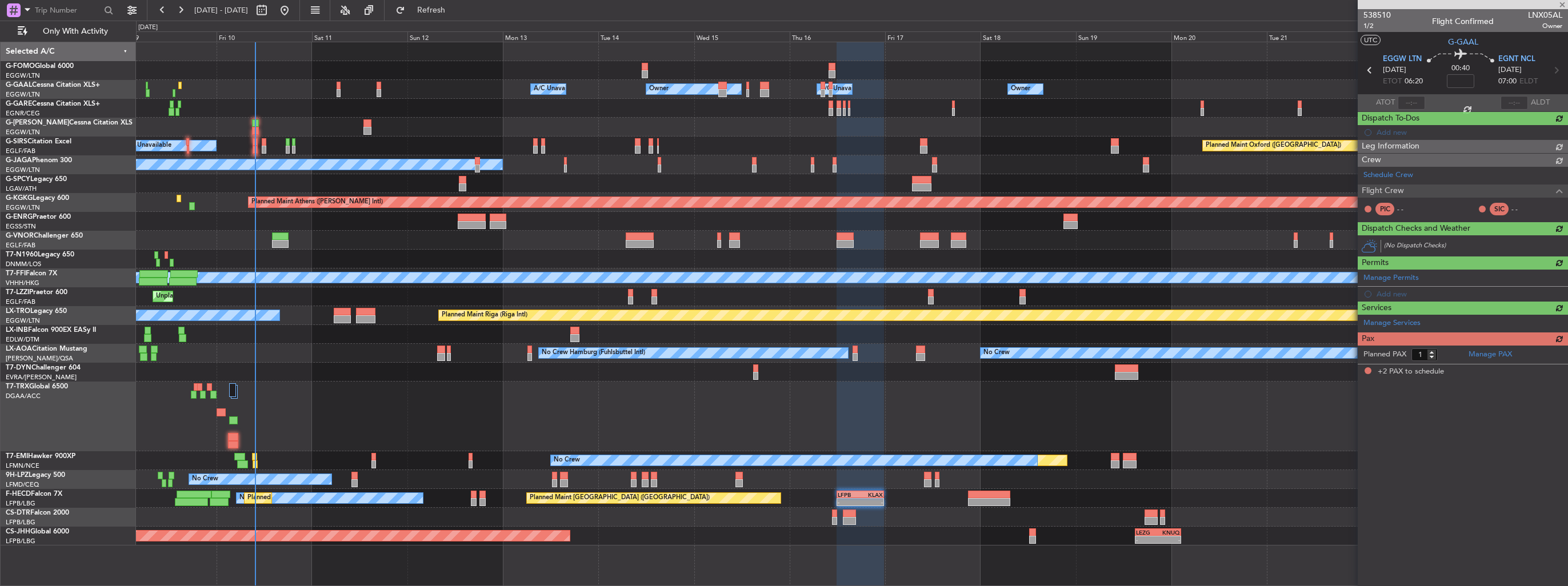
type input "+00:05"
type input "2"
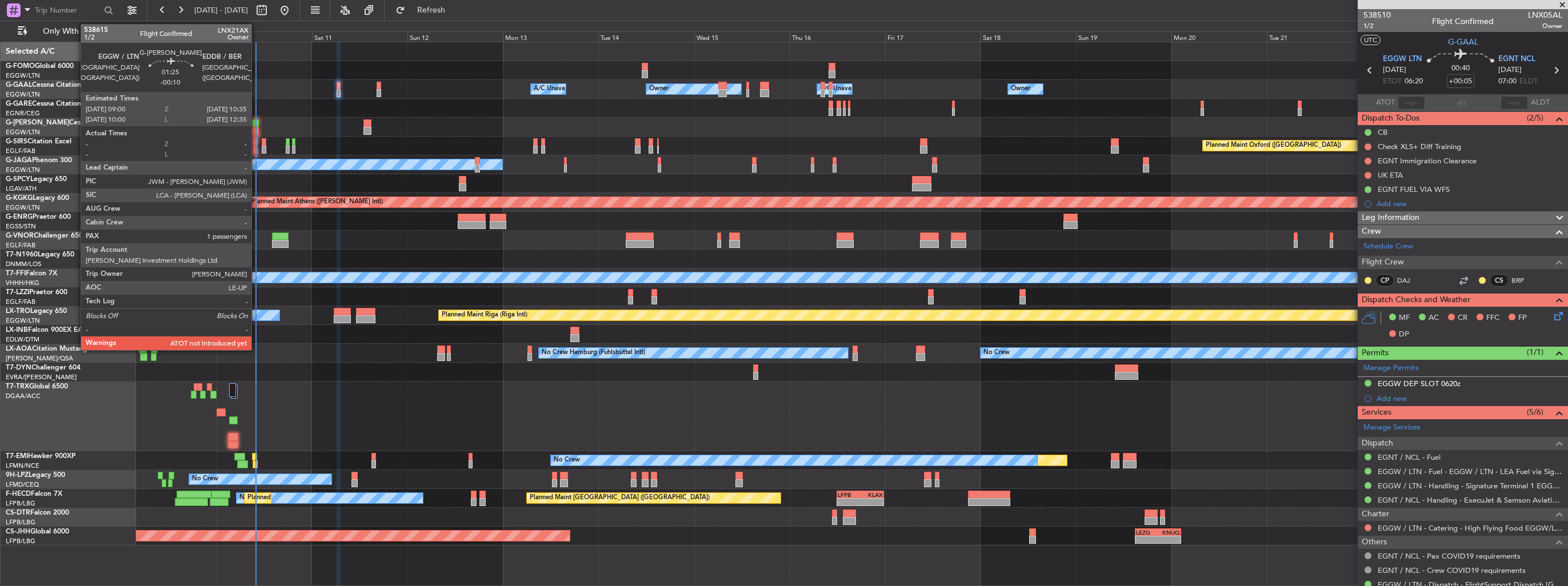
click at [257, 128] on div at bounding box center [255, 130] width 7 height 8
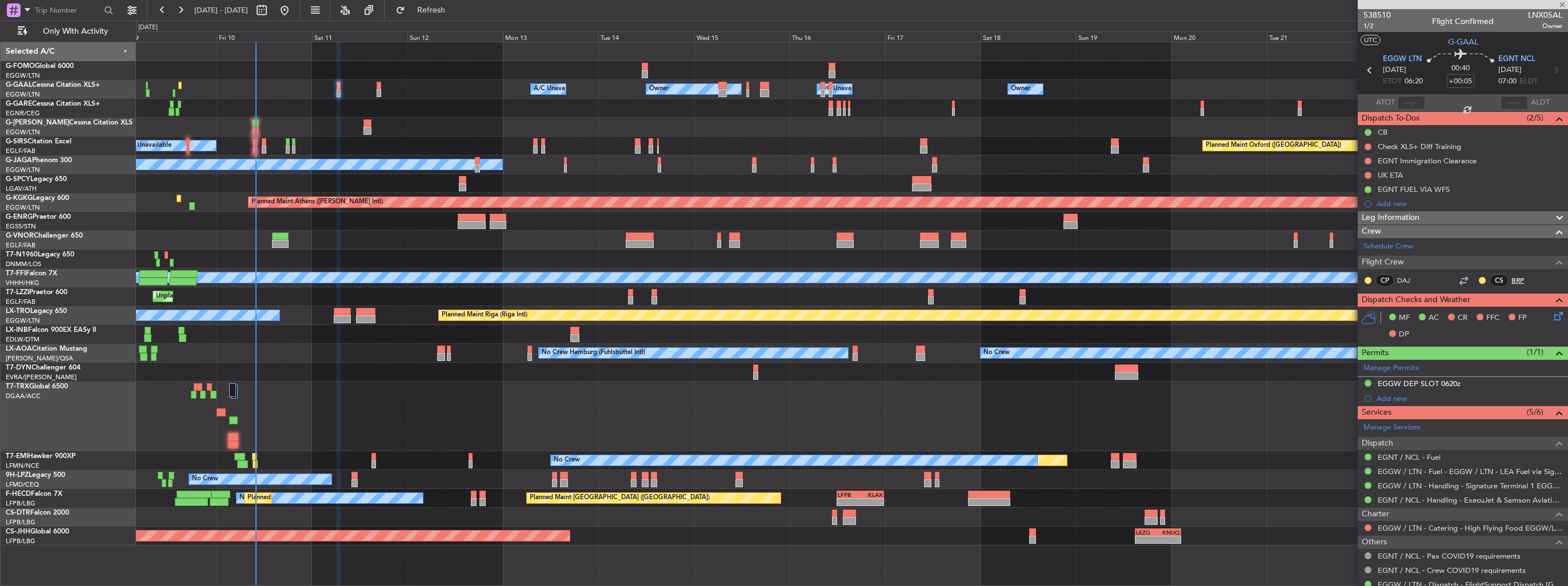
type input "-00:10"
type input "1"
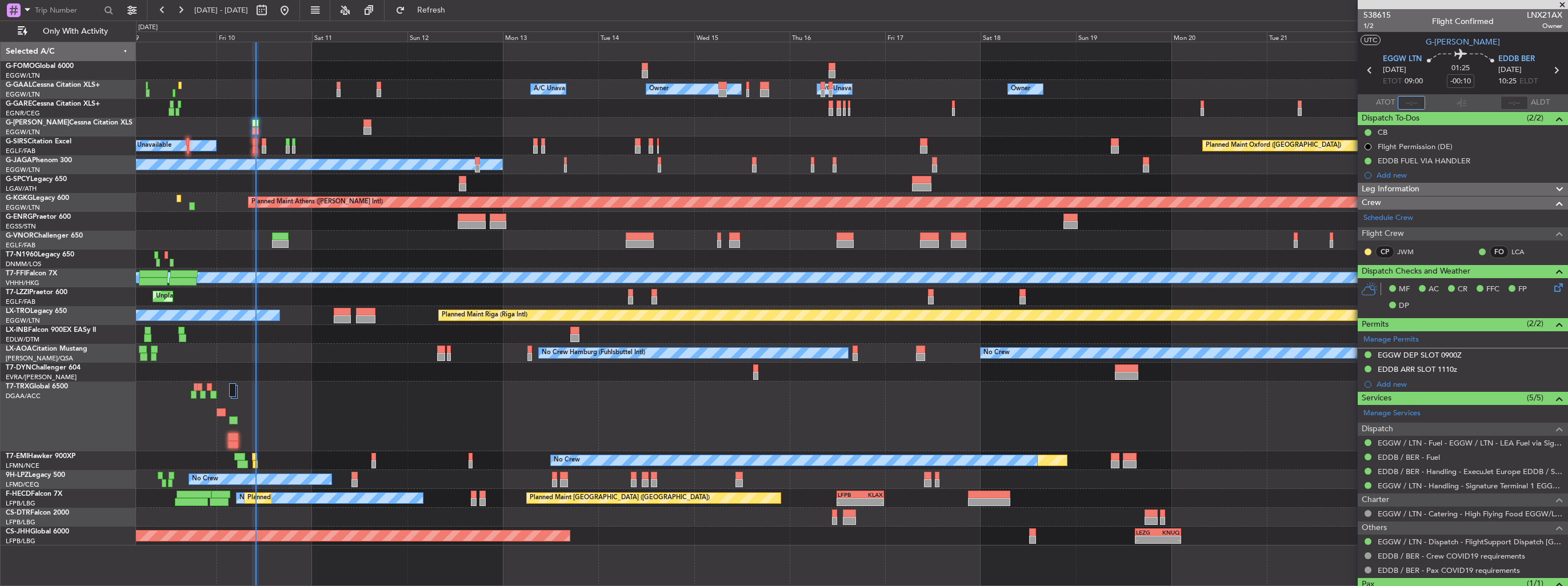
click at [1413, 104] on input "text" at bounding box center [1411, 103] width 27 height 14
type input "09:44"
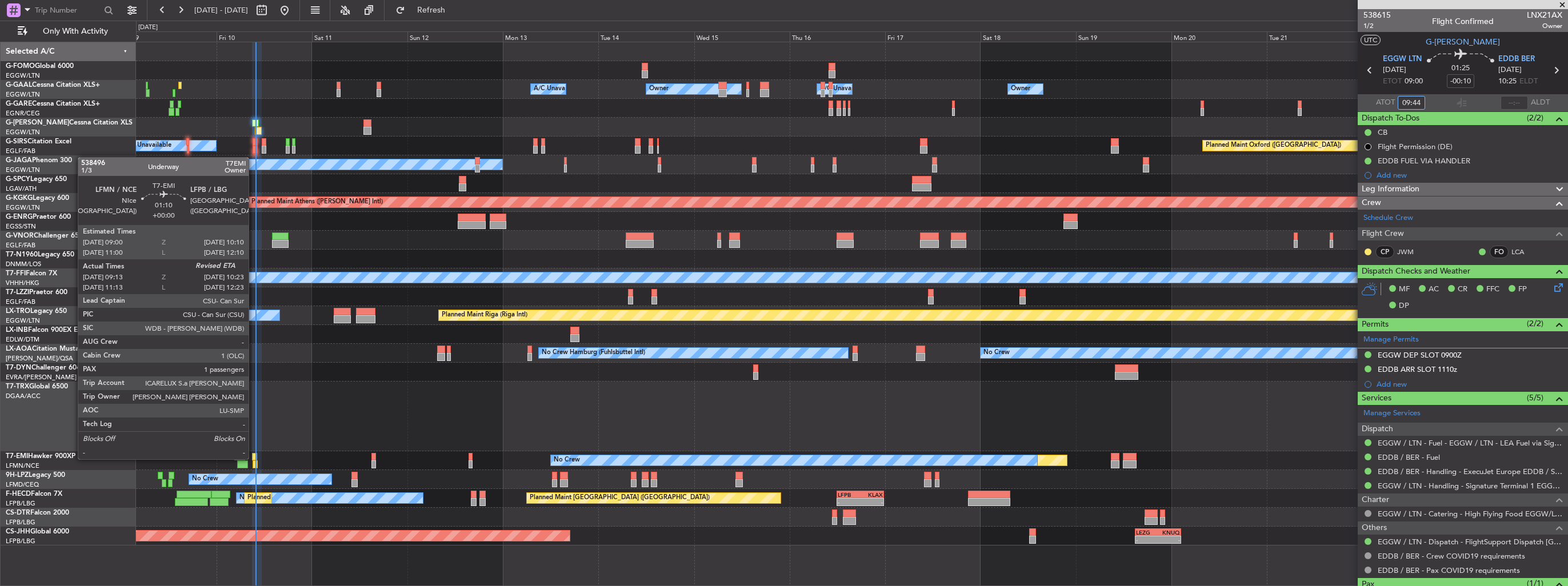
click at [254, 458] on div at bounding box center [254, 456] width 5 height 8
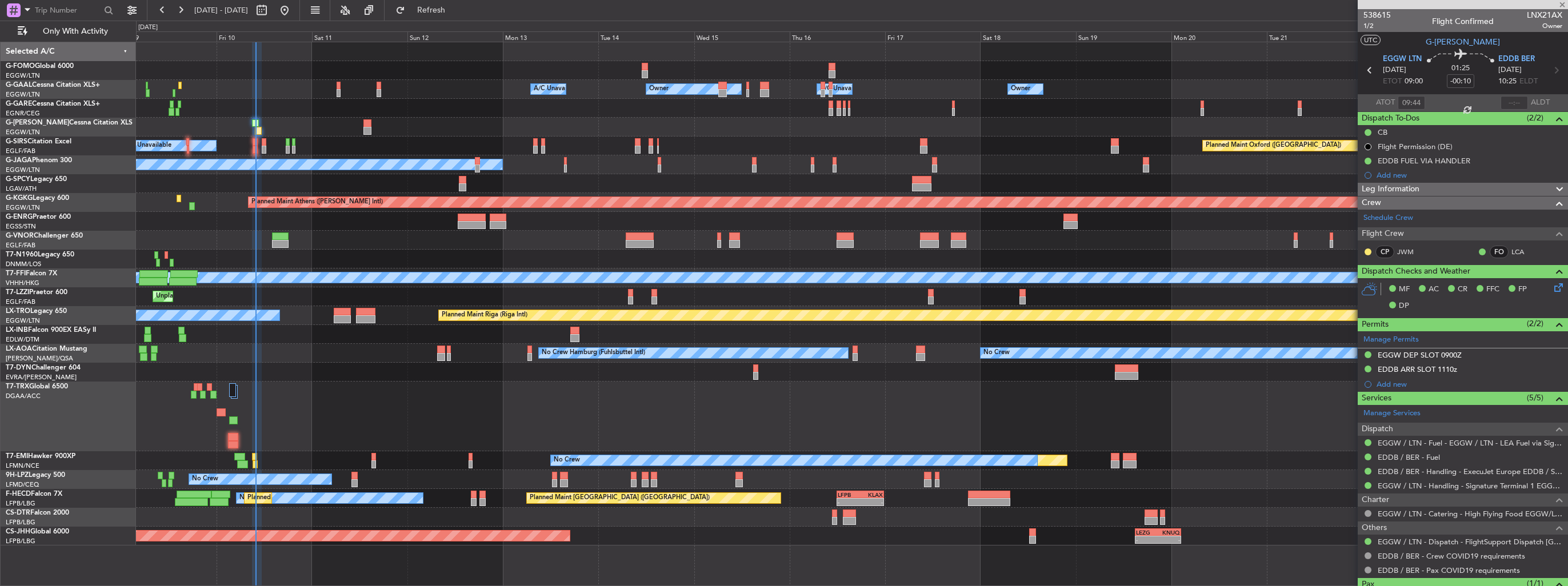
type input "09:13"
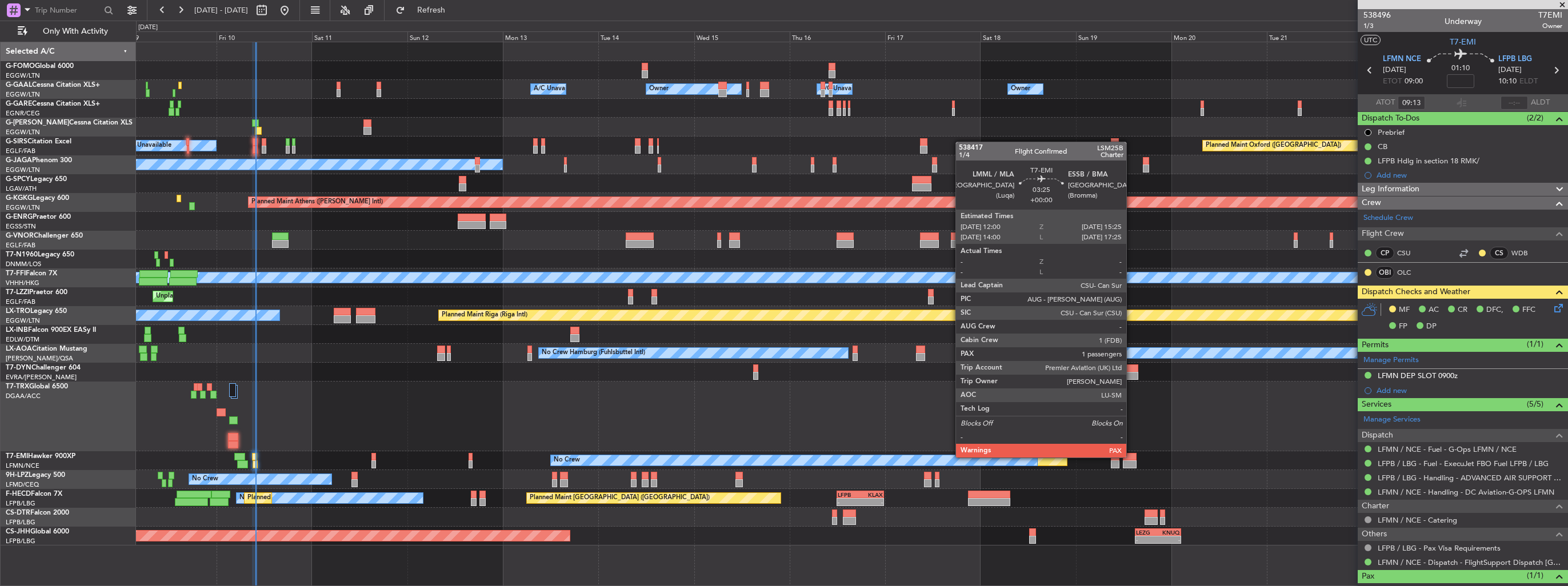
click at [1132, 456] on div at bounding box center [1130, 456] width 14 height 8
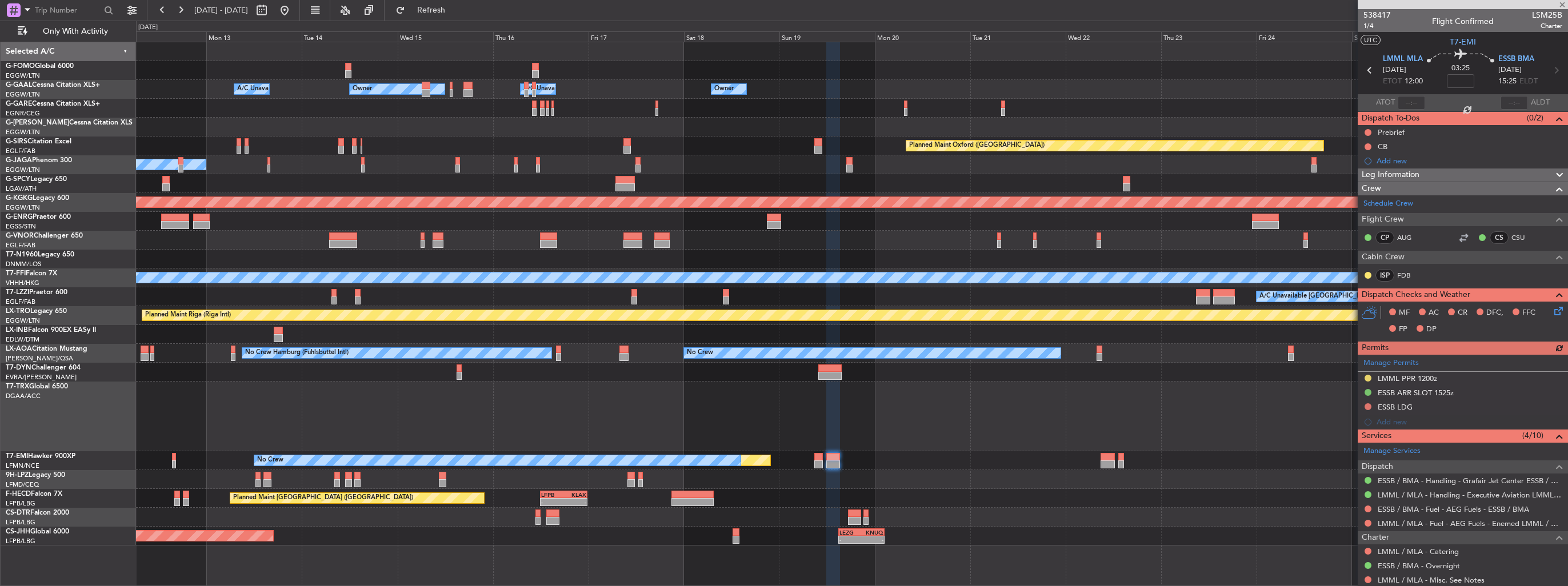
click at [841, 433] on div at bounding box center [852, 416] width 1432 height 70
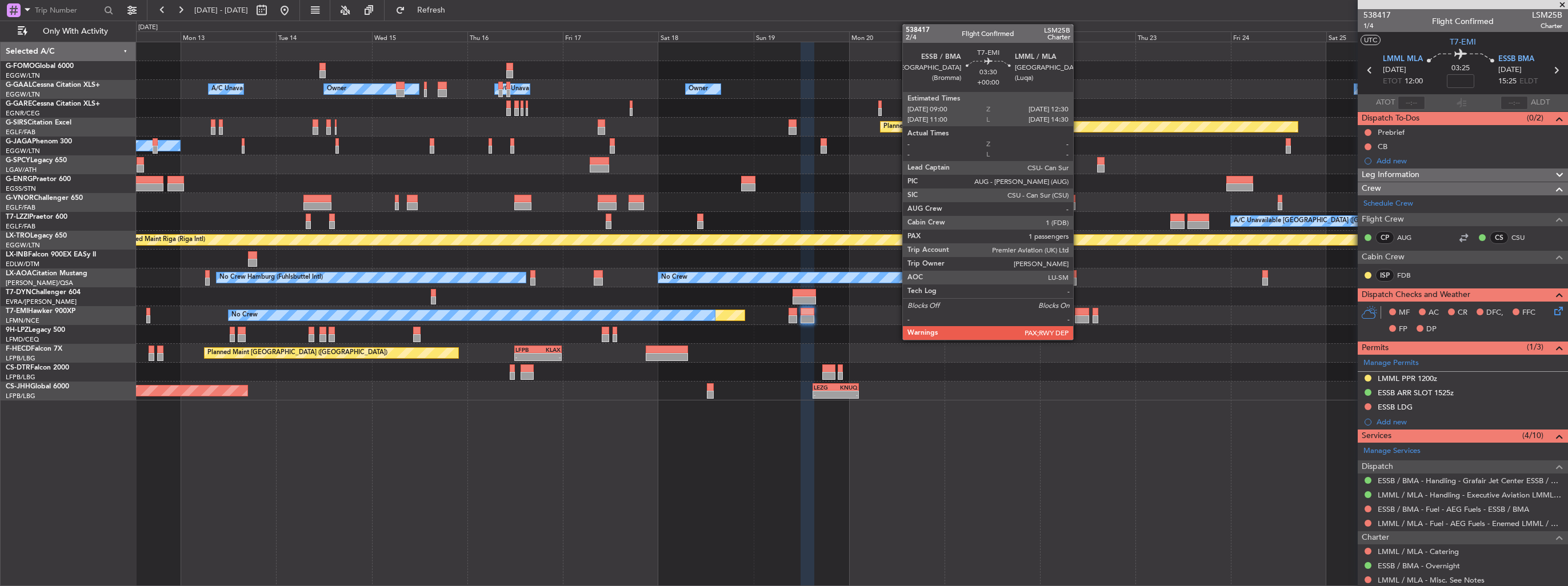
click at [1078, 315] on div at bounding box center [1082, 319] width 14 height 8
